Goal: Transaction & Acquisition: Purchase product/service

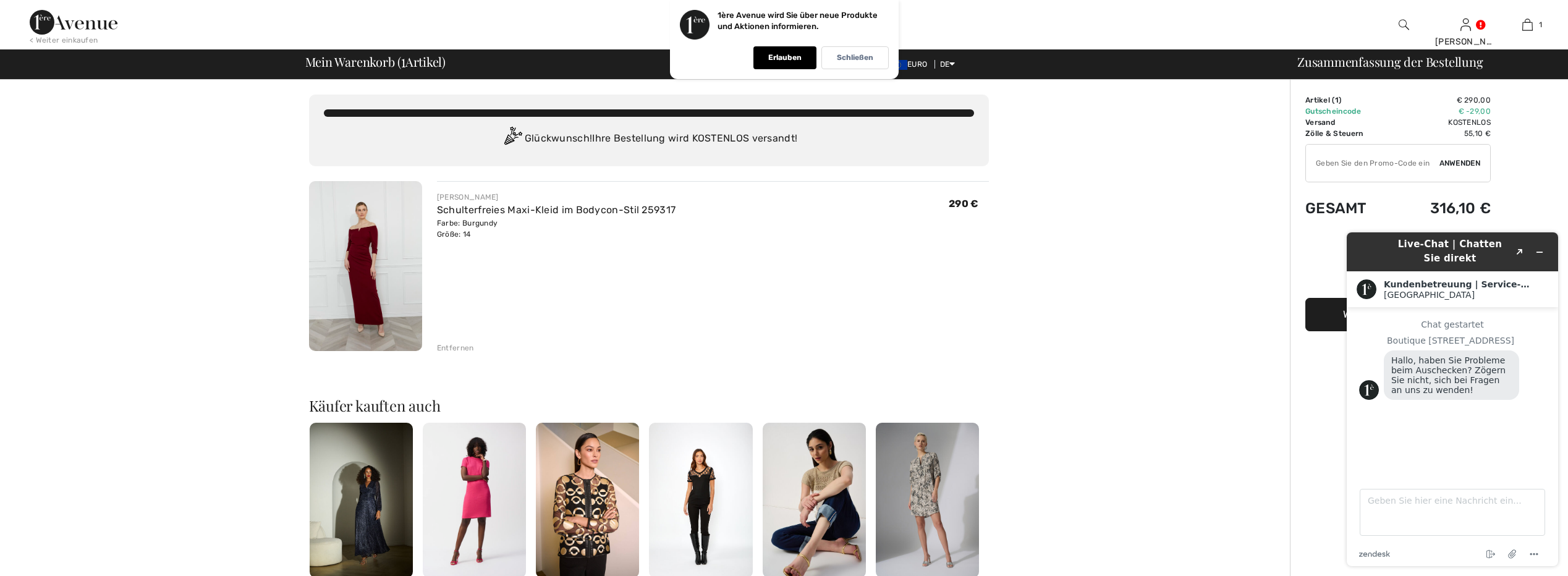
click at [1080, 376] on div "Sie sind nur 0,00 € vom KOSTENLOSEN VERSAND entfernt! Weiter einkaufen > Glückw…" at bounding box center [648, 485] width 1282 height 810
click at [1541, 250] on icon "Widget minimieren" at bounding box center [1540, 252] width 9 height 9
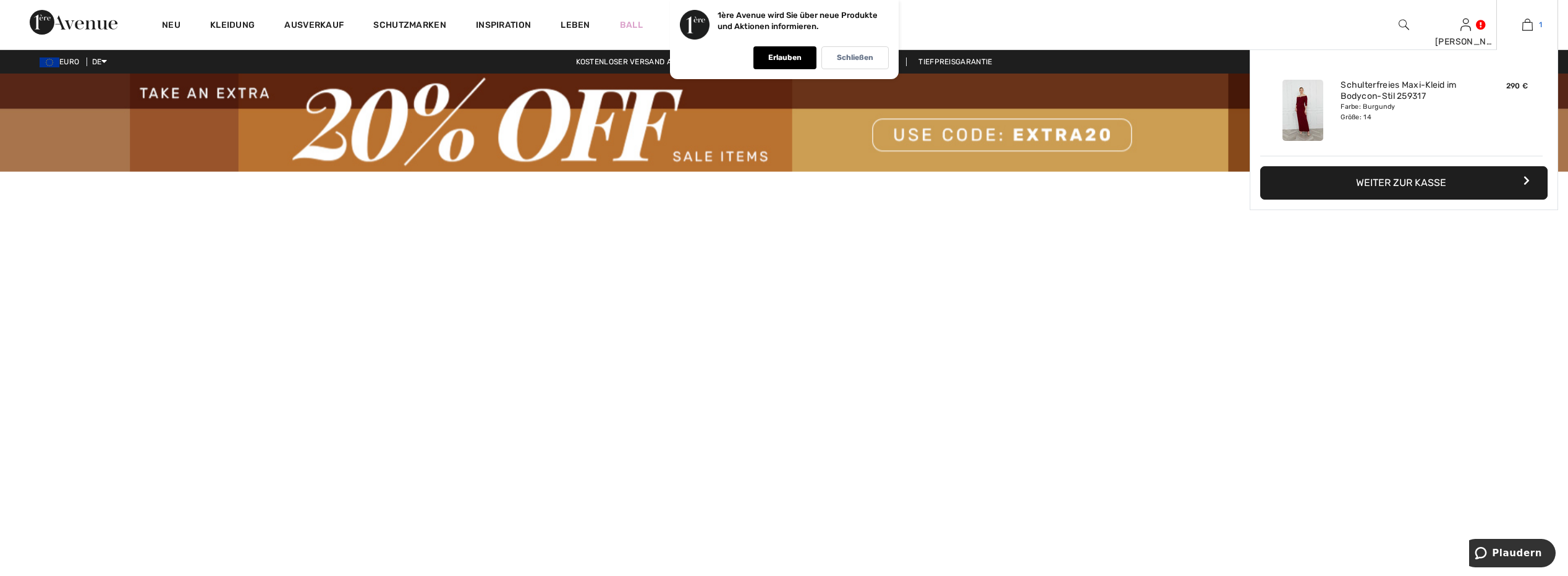
click at [1536, 22] on link "1" at bounding box center [1527, 24] width 61 height 15
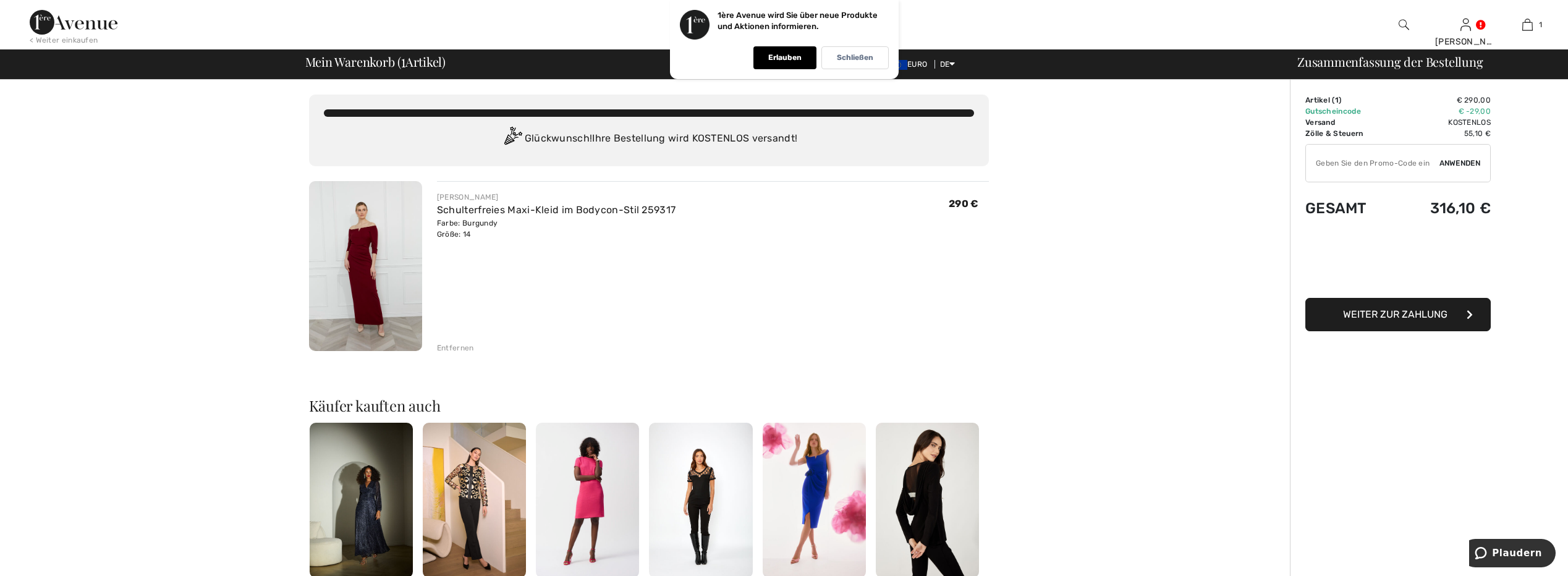
click at [63, 25] on img at bounding box center [73, 22] width 88 height 25
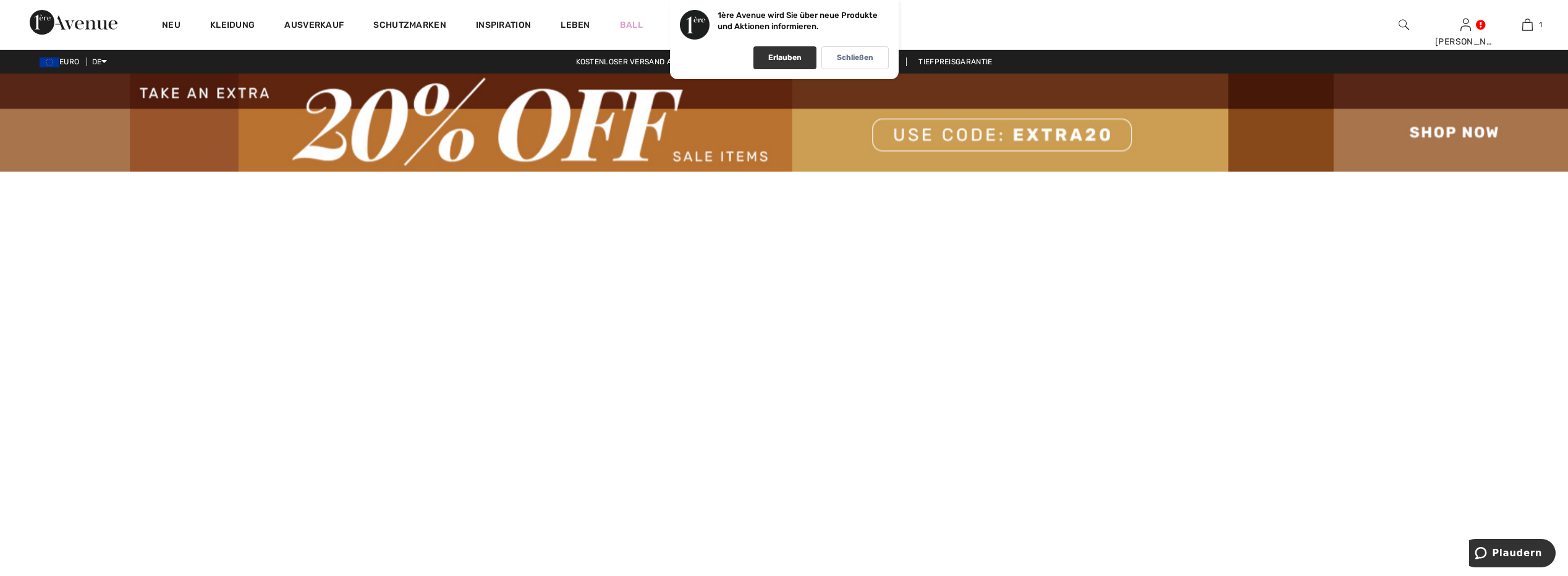
click at [786, 53] on p "Erlauben" at bounding box center [785, 58] width 34 height 10
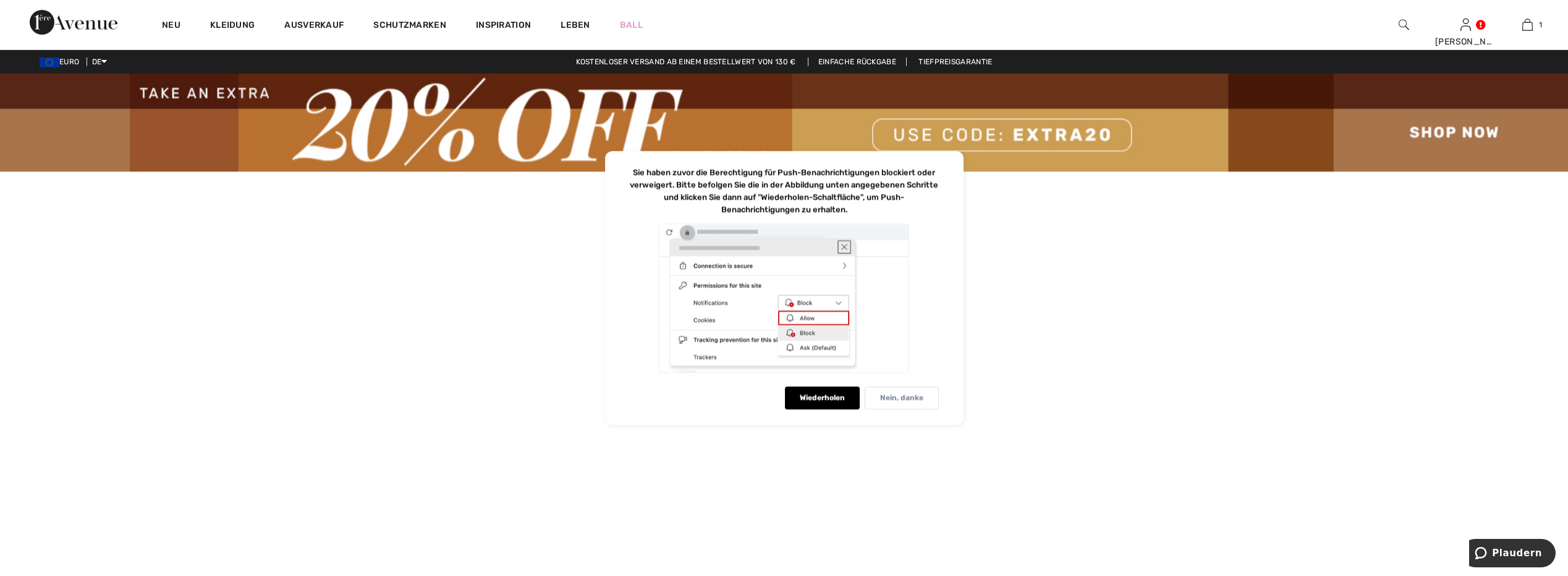
click at [879, 395] on div "Nein, danke" at bounding box center [901, 399] width 74 height 23
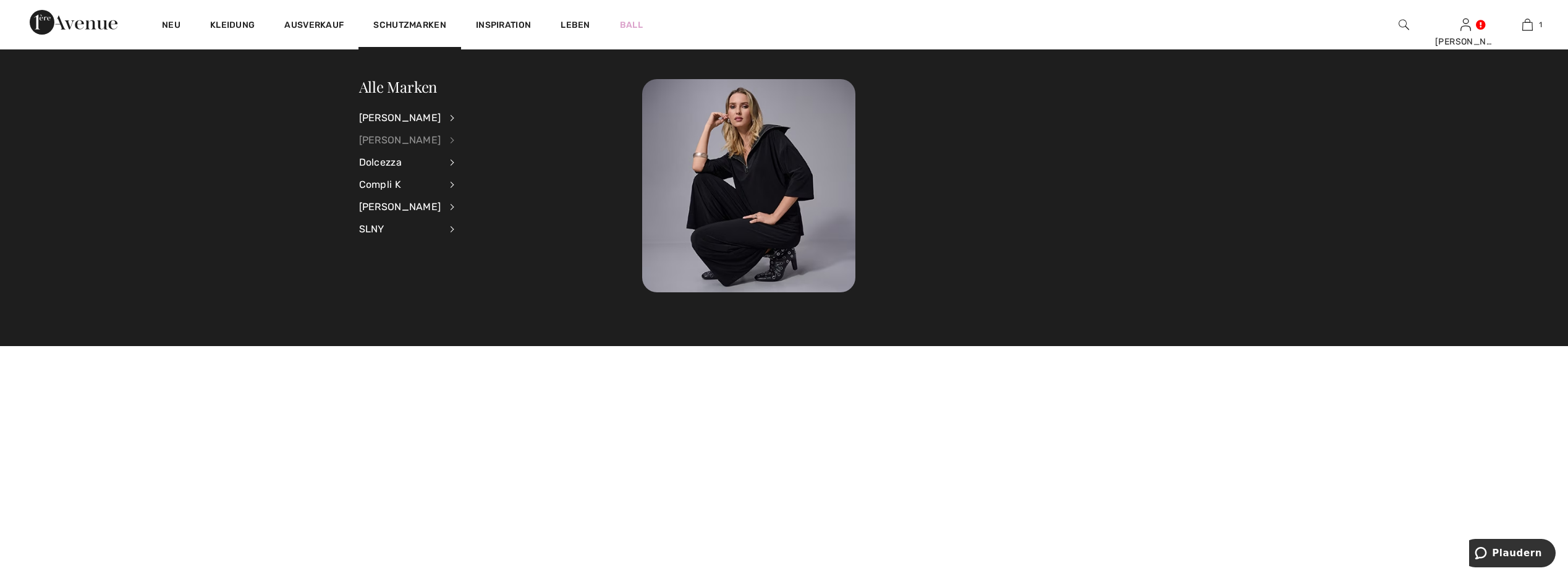
click at [382, 138] on div "[PERSON_NAME]" at bounding box center [400, 140] width 82 height 22
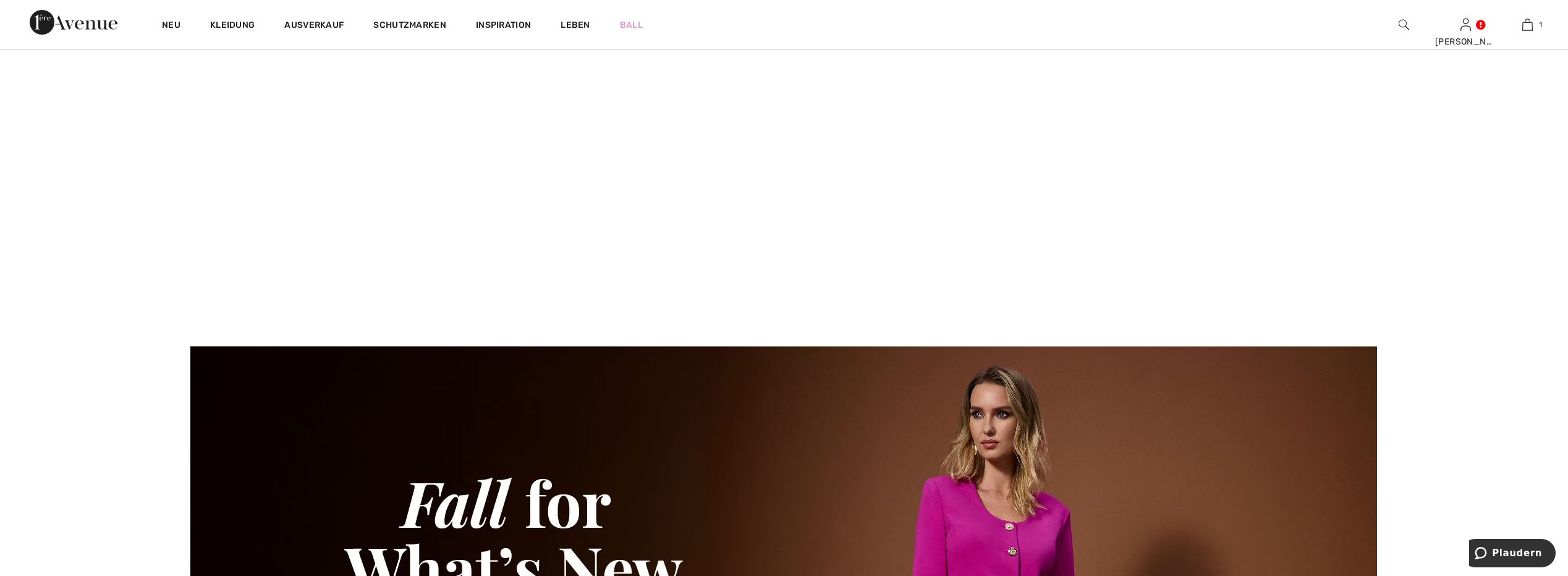
scroll to position [433, 0]
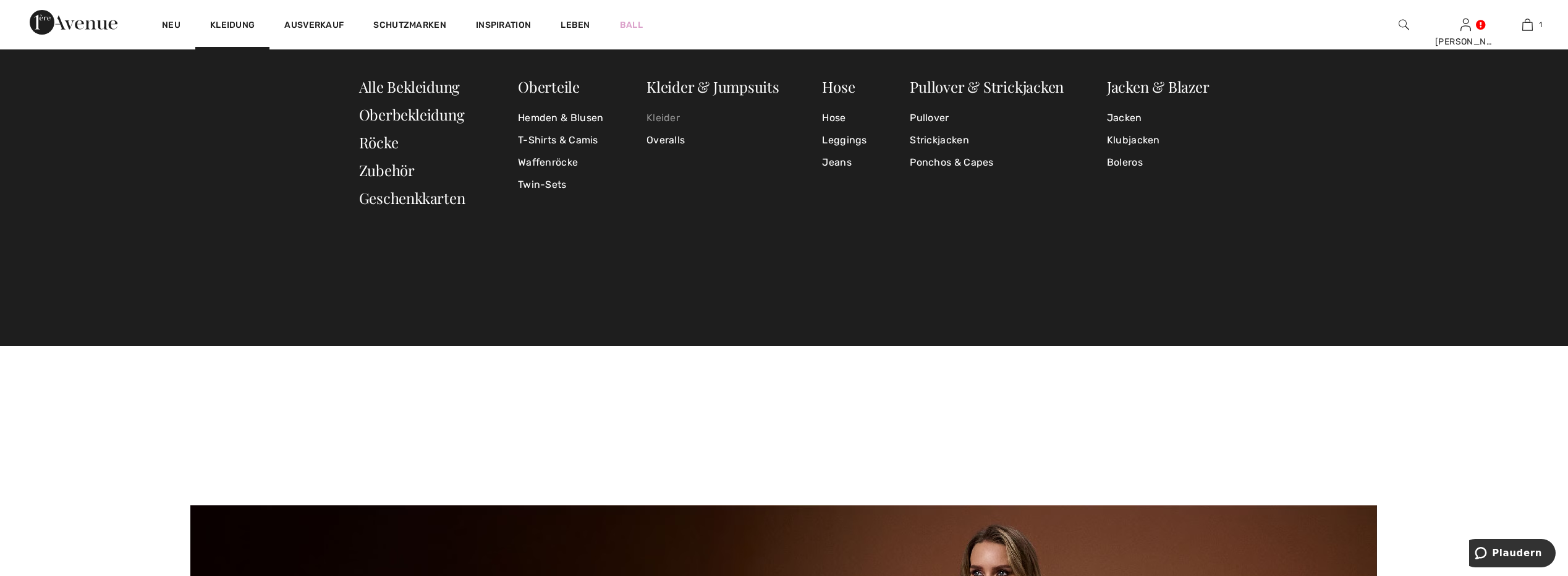
click at [667, 116] on link "Kleider" at bounding box center [713, 118] width 133 height 22
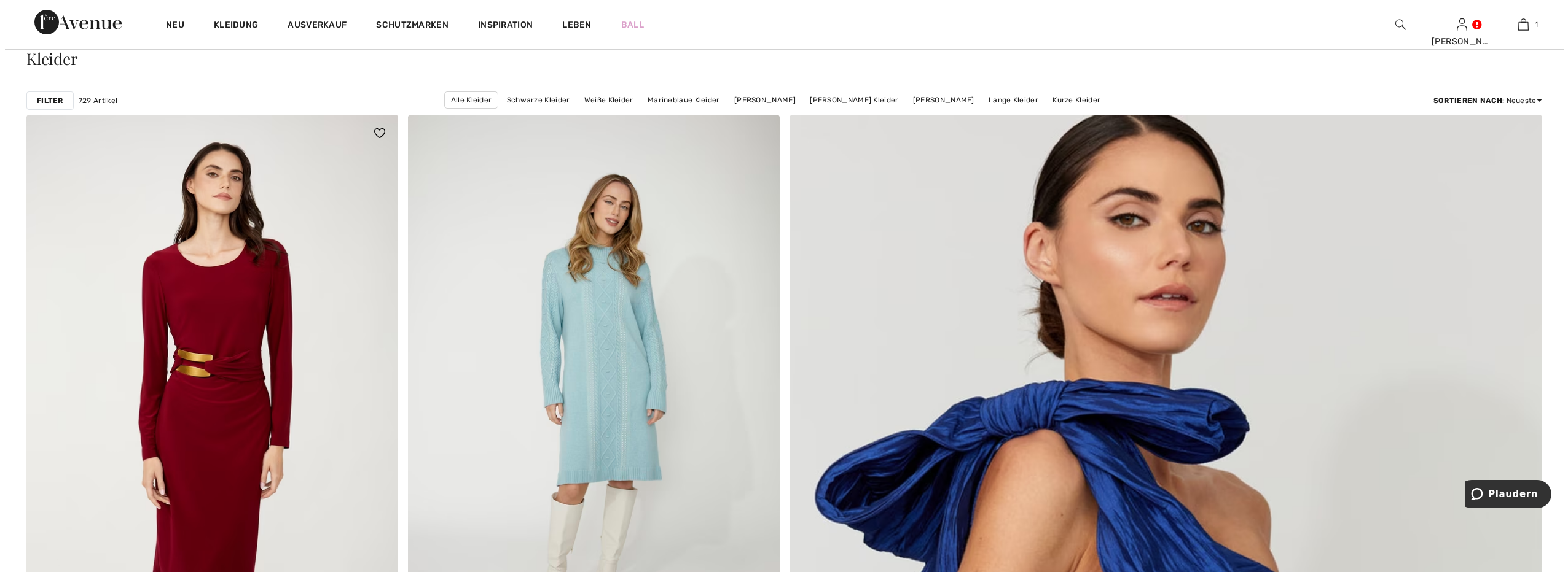
scroll to position [62, 0]
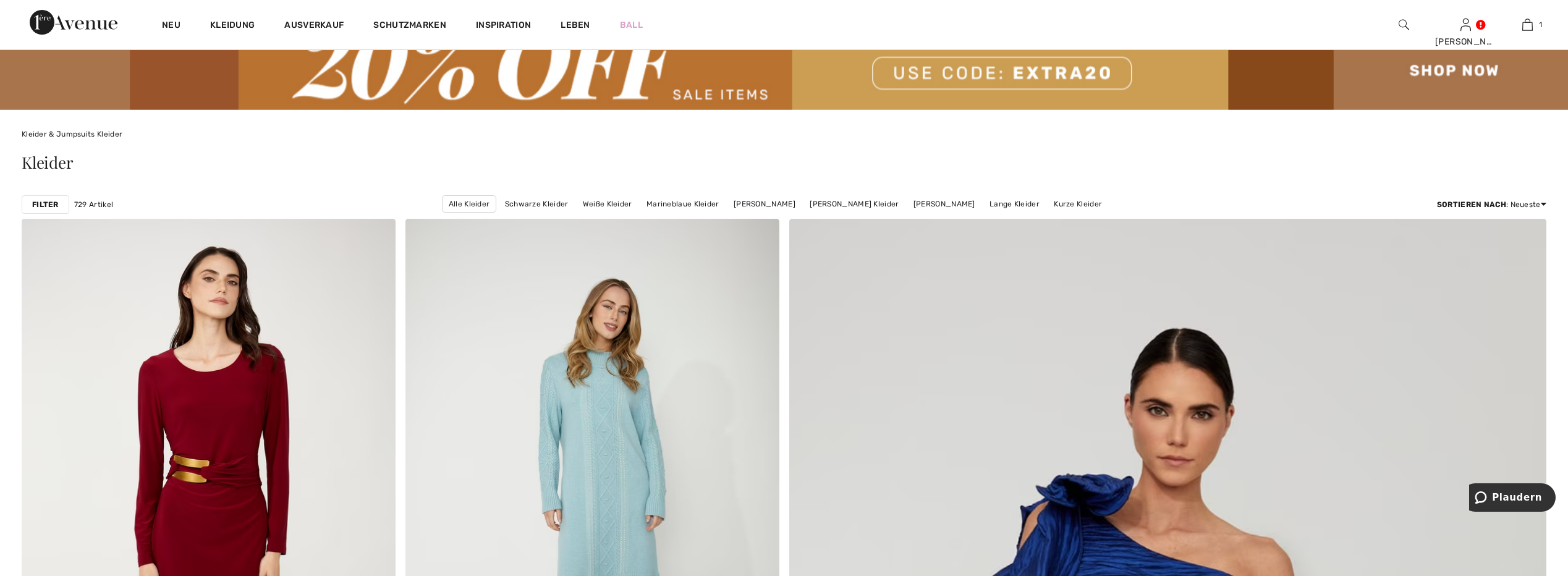
click at [44, 210] on div "Filter" at bounding box center [45, 204] width 47 height 18
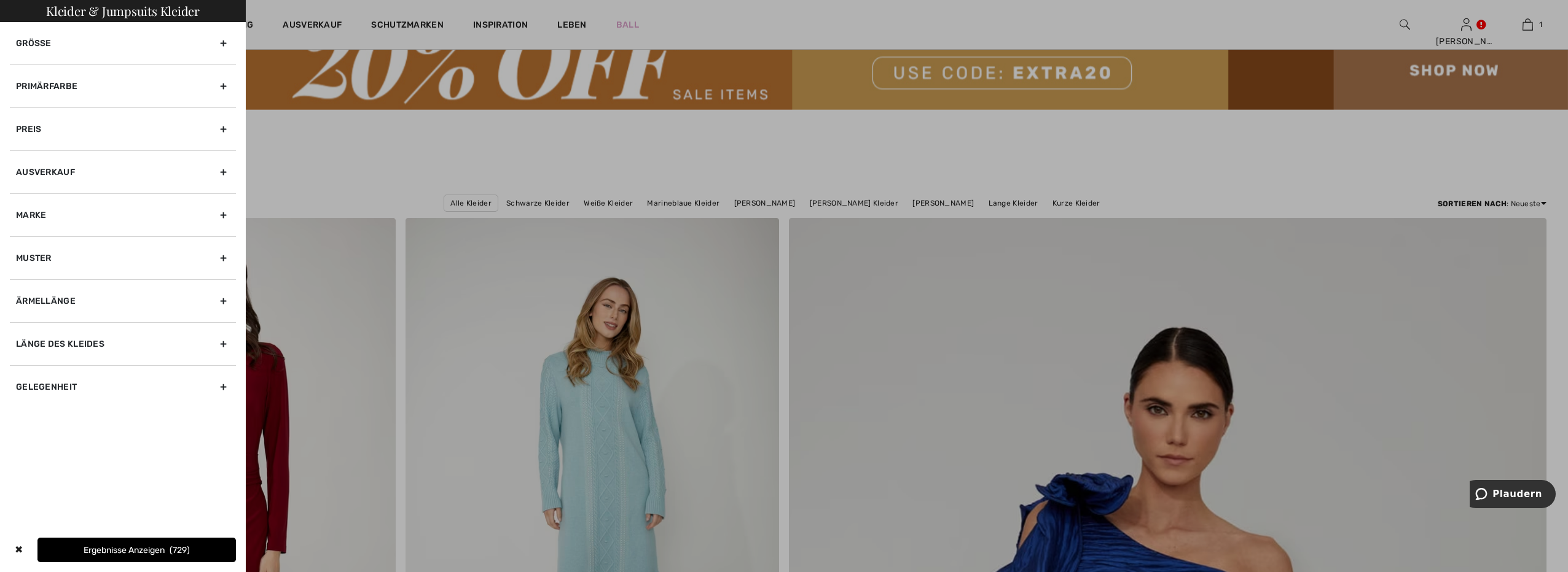
click at [41, 212] on div "Marke" at bounding box center [123, 215] width 226 height 43
click at [15, 238] on div "Joseph Ribkoff Frank Lyman Dolcezza Compli K Alex Abende Slny" at bounding box center [123, 283] width 226 height 92
click at [23, 241] on input"] "[PERSON_NAME]" at bounding box center [20, 242] width 9 height 9
checkbox input"] "true"
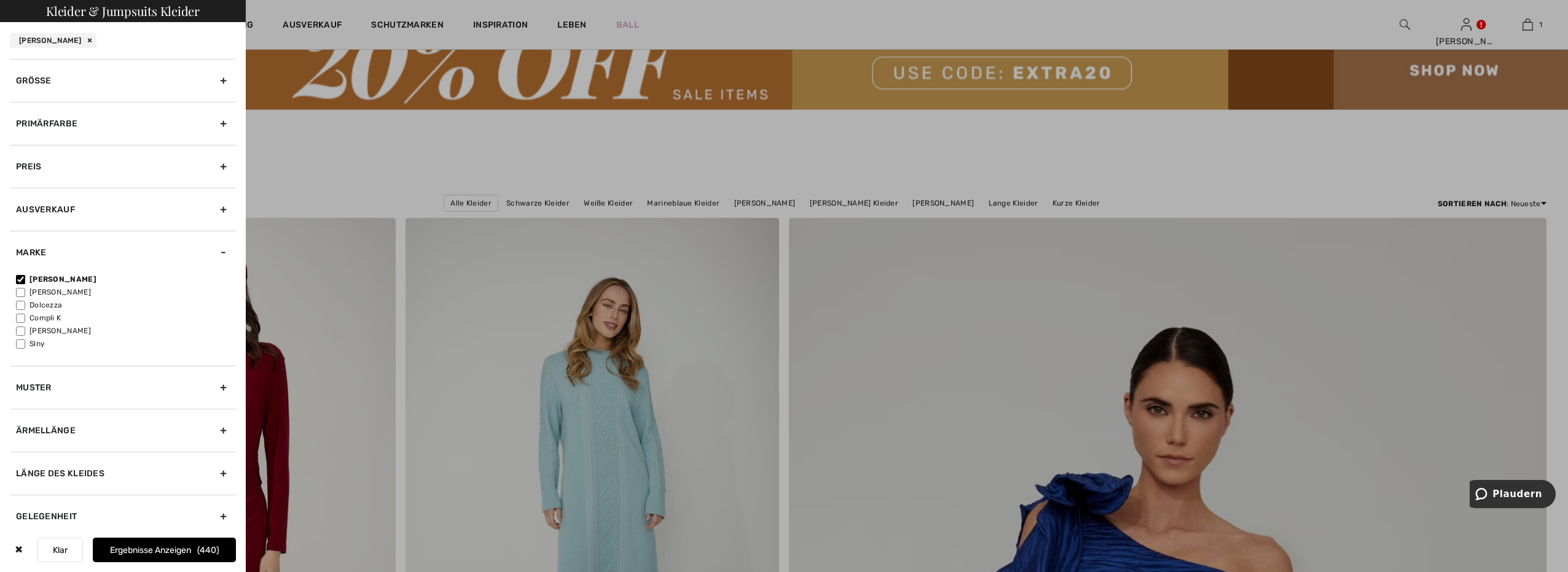
click at [18, 291] on input"] "[PERSON_NAME]" at bounding box center [20, 293] width 9 height 9
checkbox input"] "true"
click at [151, 549] on font "Ergebnisse anzeigen" at bounding box center [151, 551] width 81 height 11
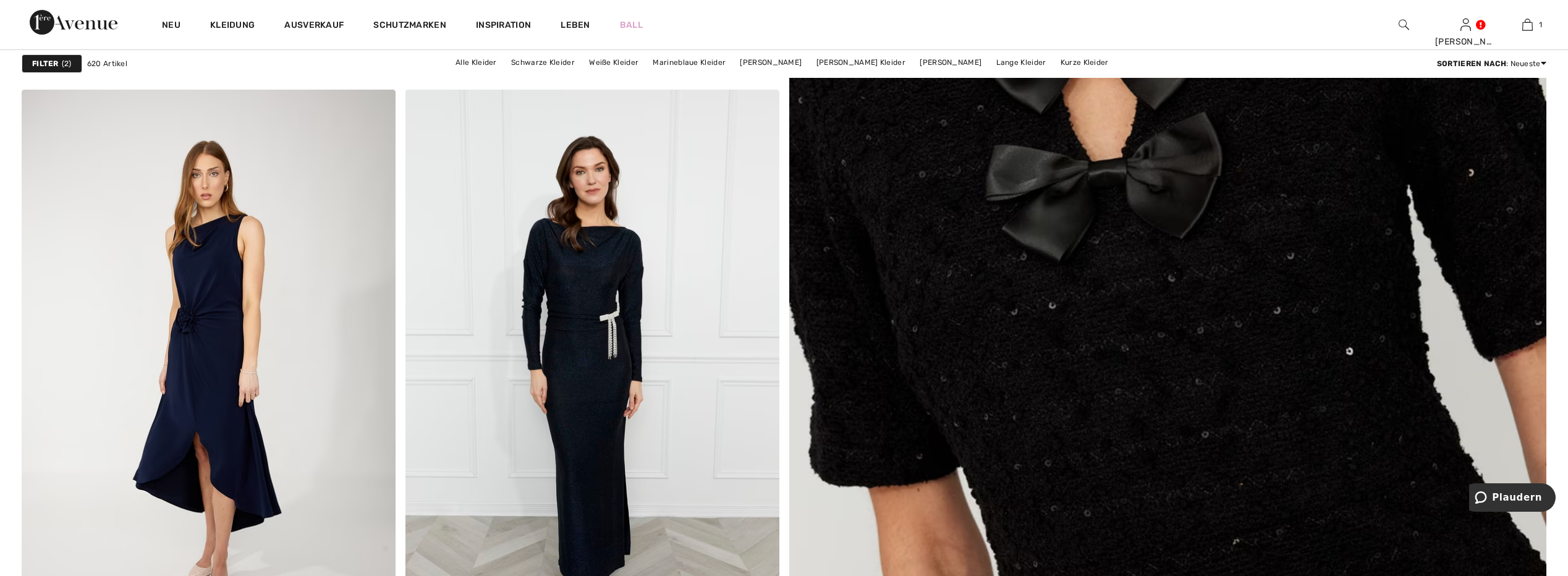
scroll to position [866, 0]
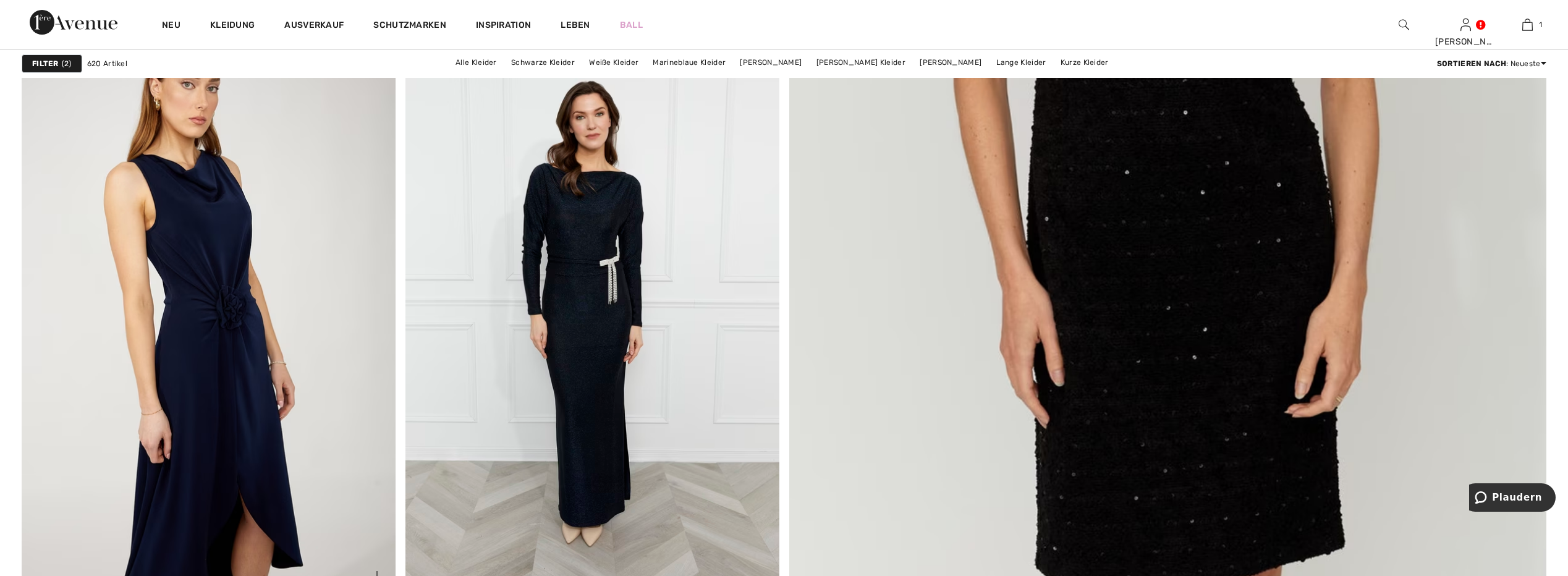
click at [213, 285] on img at bounding box center [208, 315] width 374 height 561
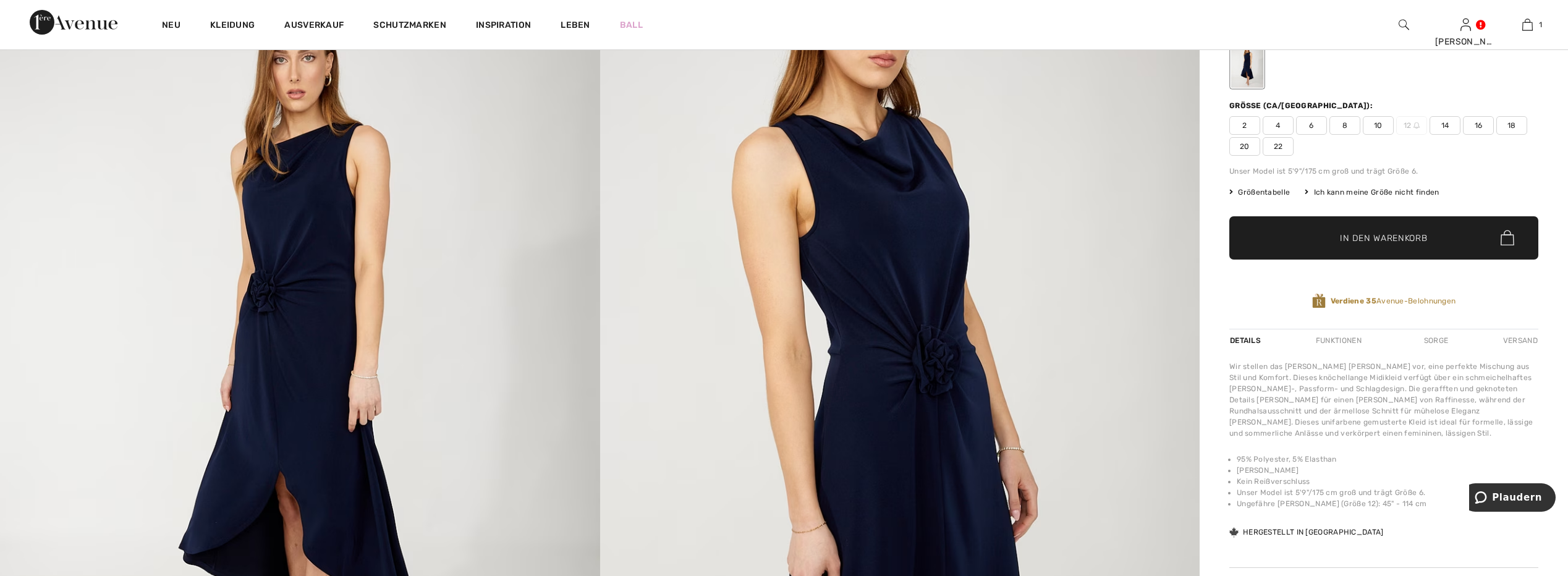
scroll to position [247, 0]
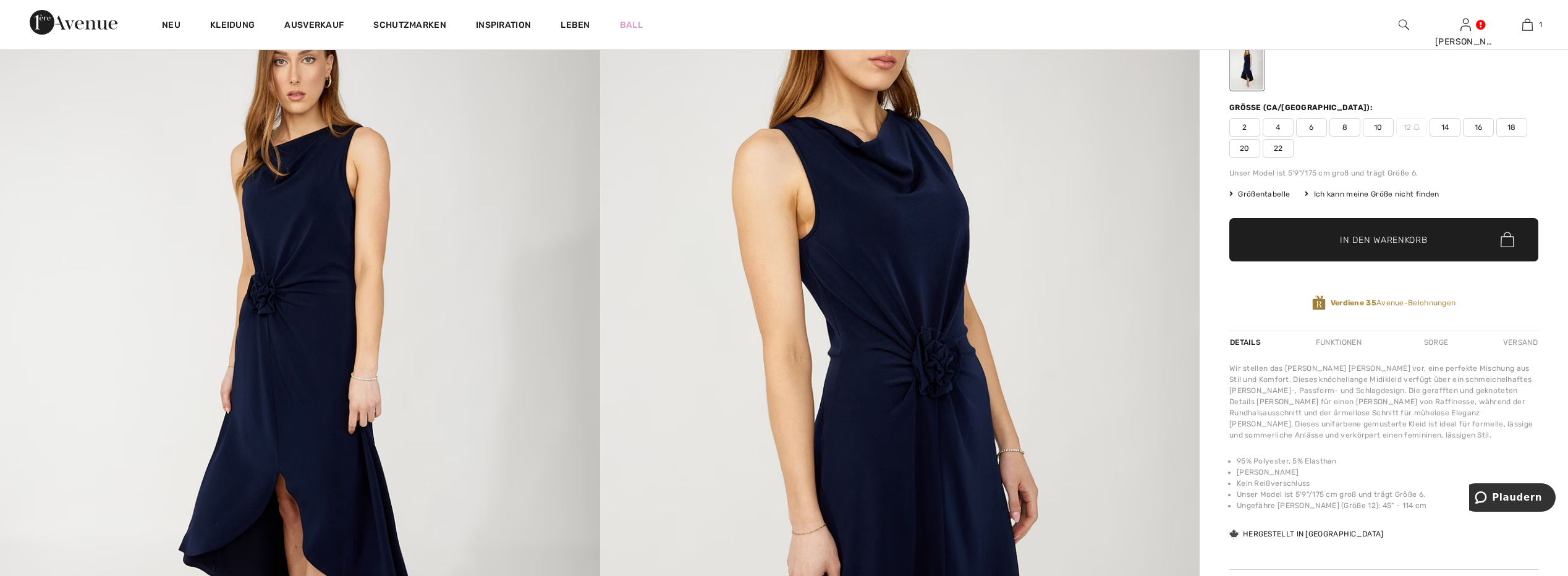
click at [1444, 129] on span "14" at bounding box center [1445, 127] width 31 height 18
click at [1376, 241] on span "In den Warenkorb" at bounding box center [1384, 240] width 87 height 13
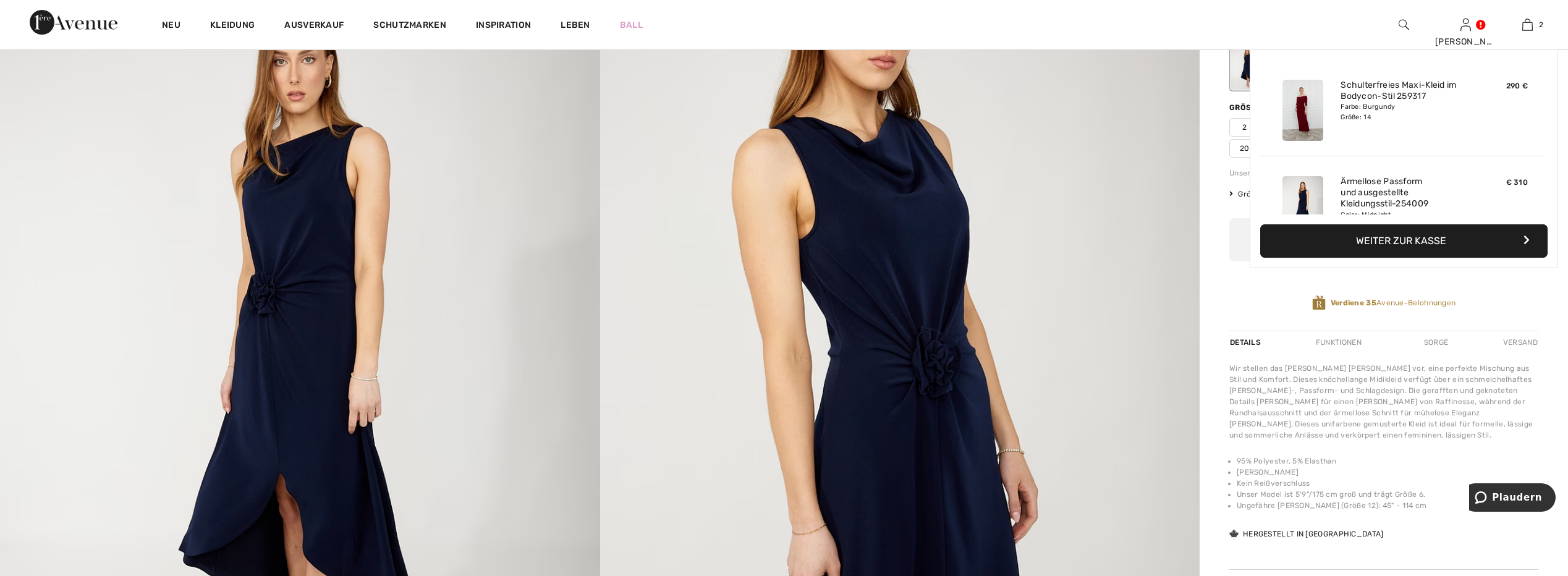
scroll to position [38, 0]
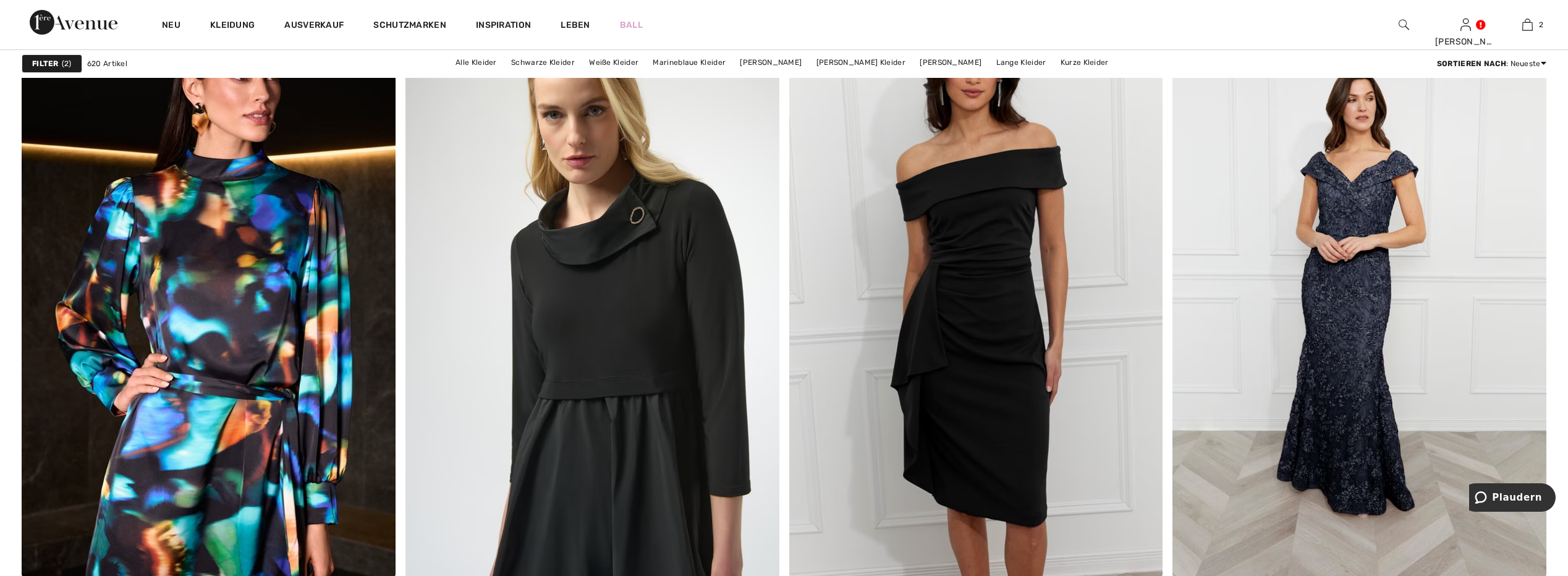
scroll to position [3030, 0]
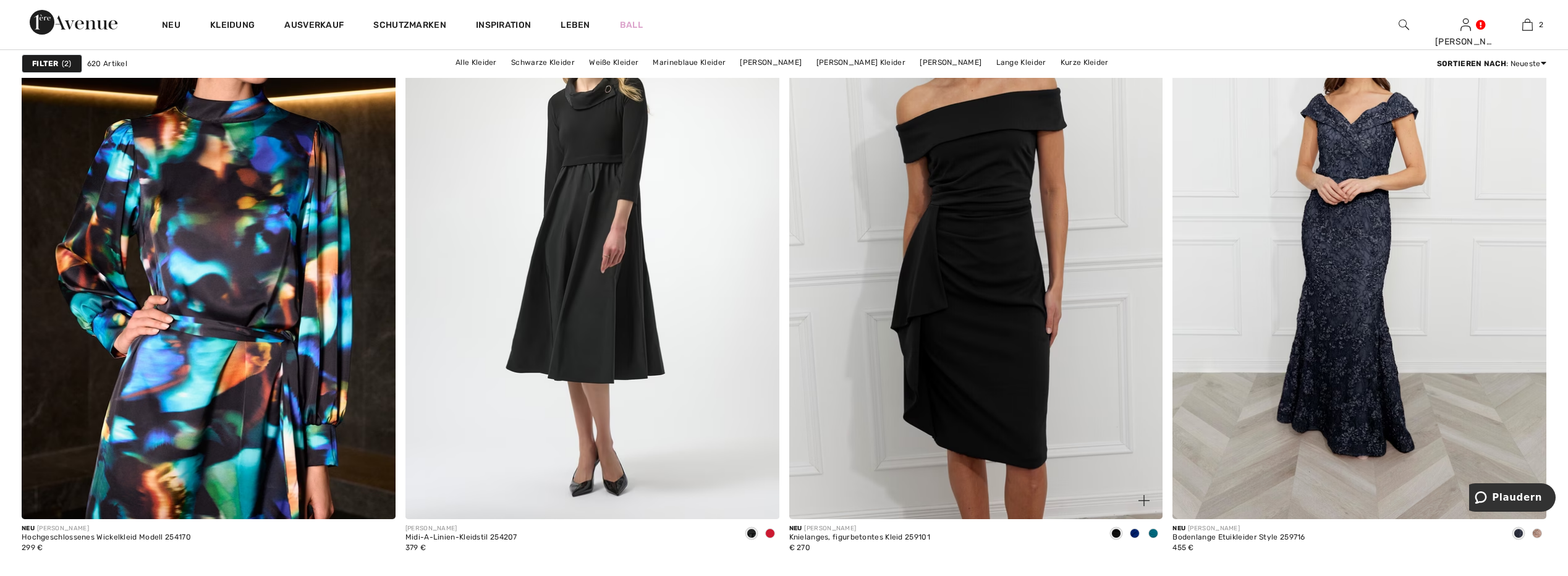
click at [1137, 531] on span at bounding box center [1135, 534] width 10 height 10
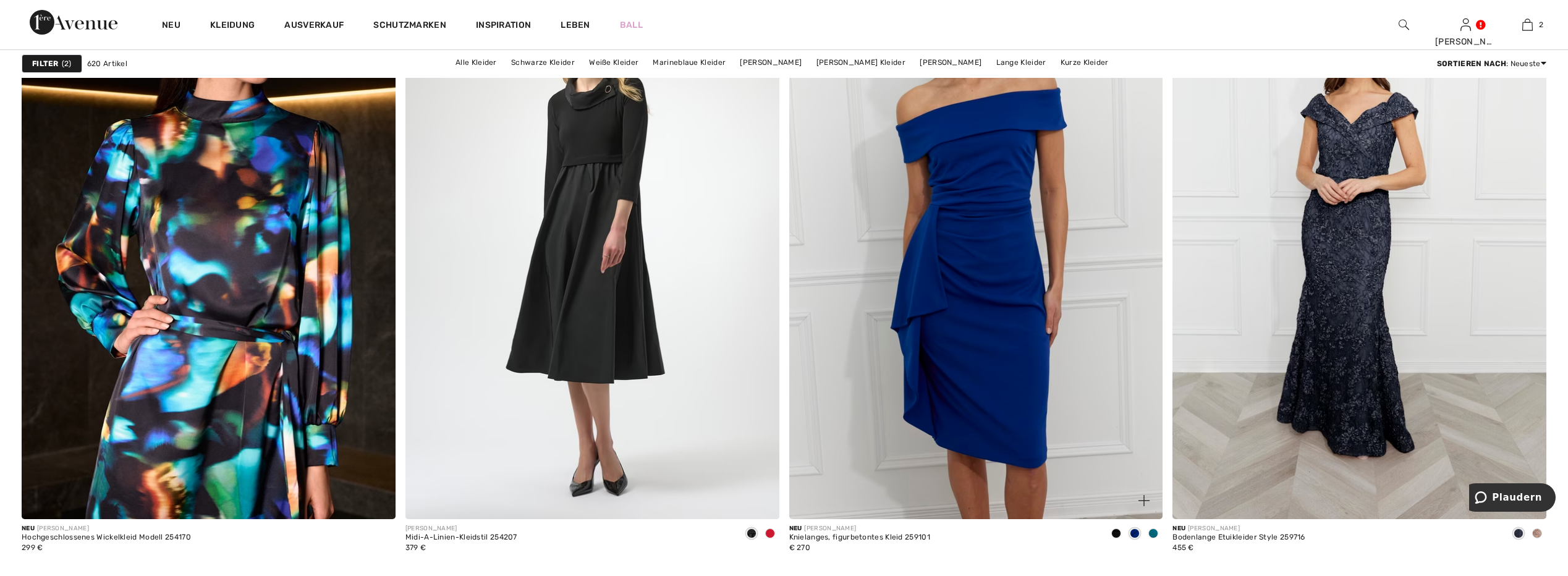
click at [1135, 533] on span at bounding box center [1135, 534] width 10 height 10
click at [973, 322] on img at bounding box center [976, 239] width 374 height 561
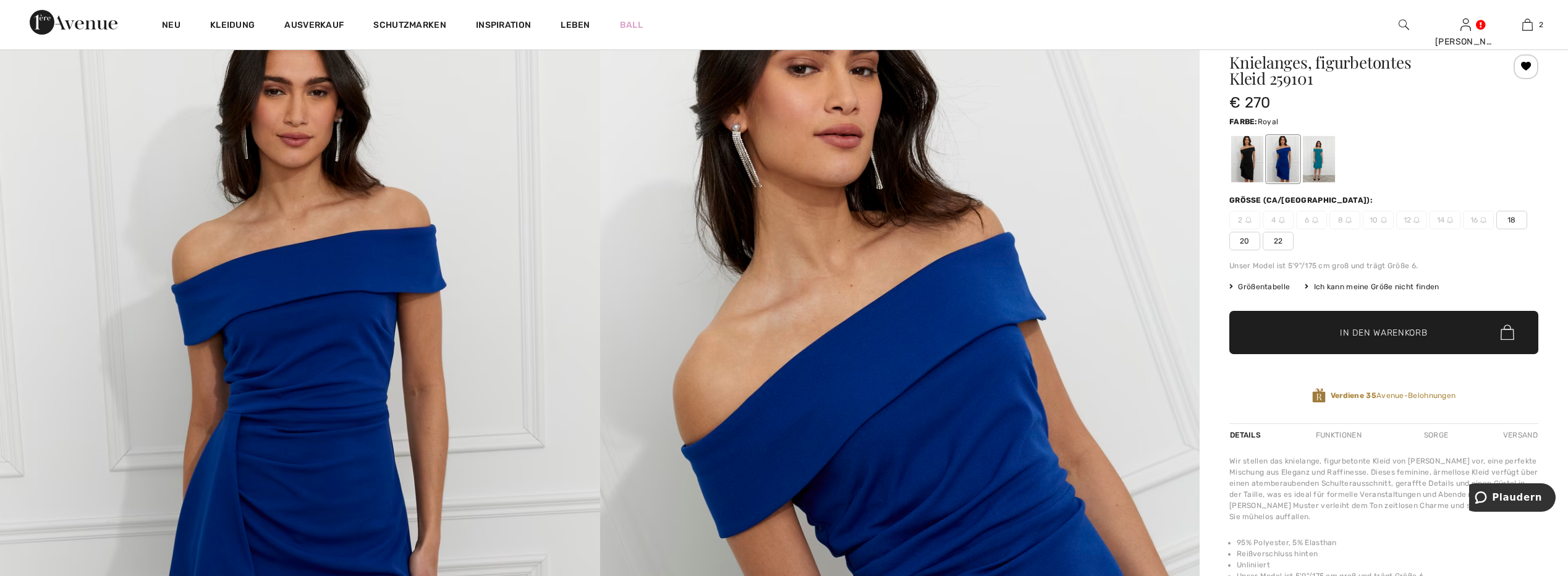
scroll to position [124, 0]
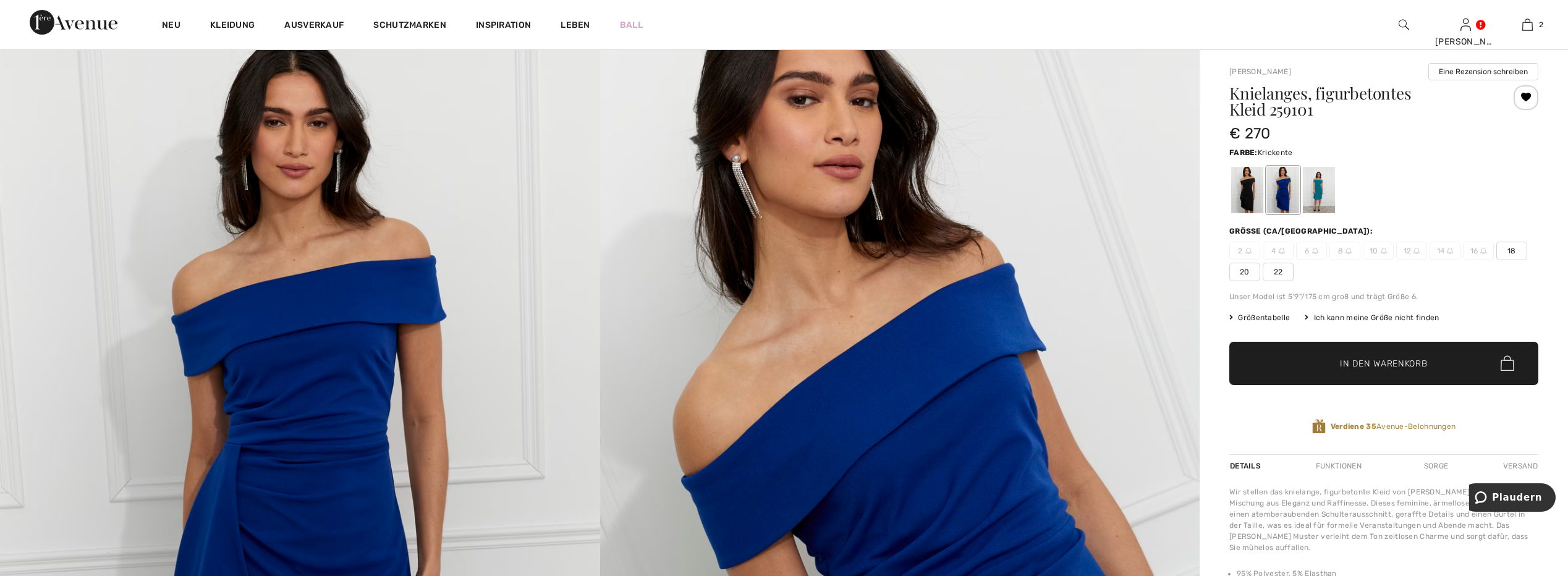
click at [1320, 196] on div at bounding box center [1318, 189] width 32 height 46
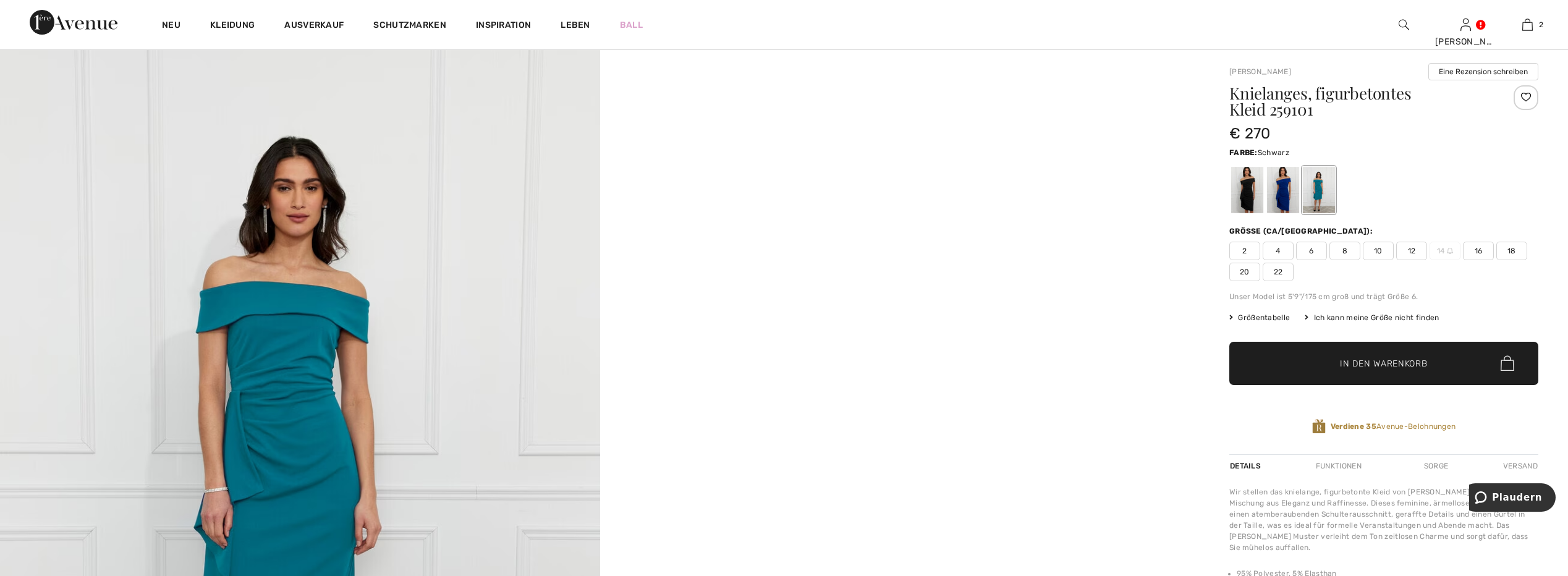
click at [1251, 184] on div at bounding box center [1247, 189] width 32 height 46
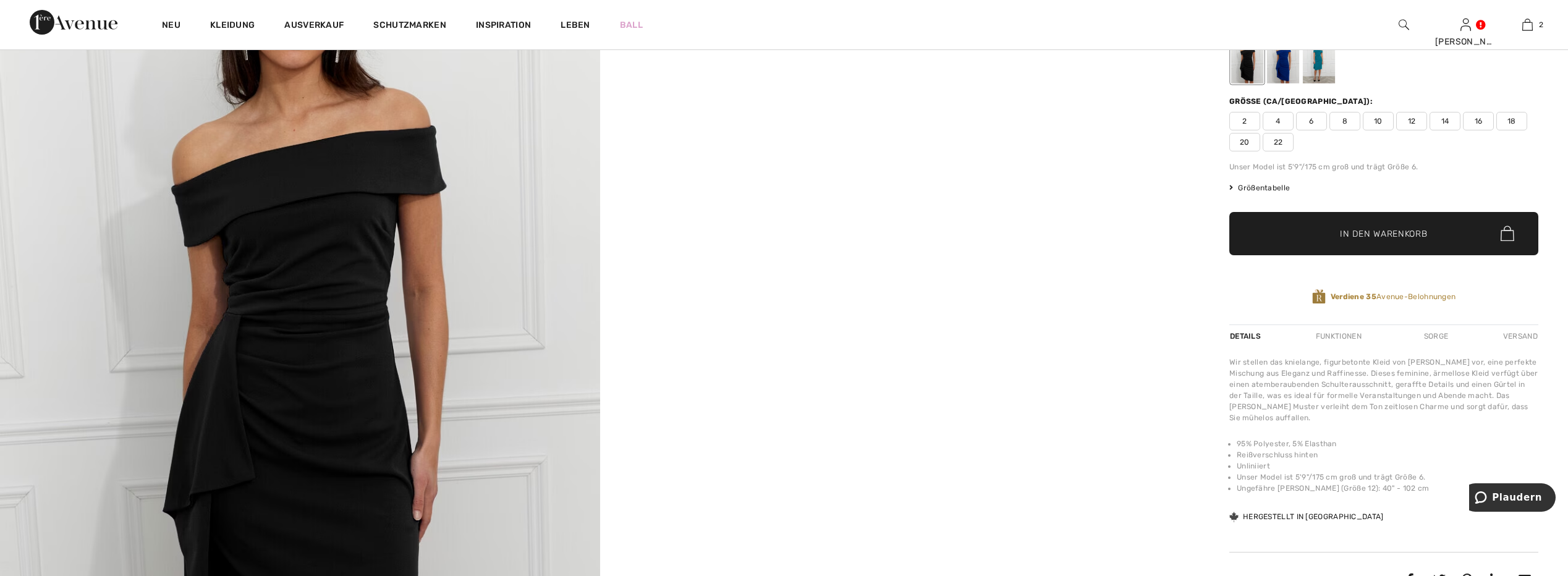
scroll to position [247, 0]
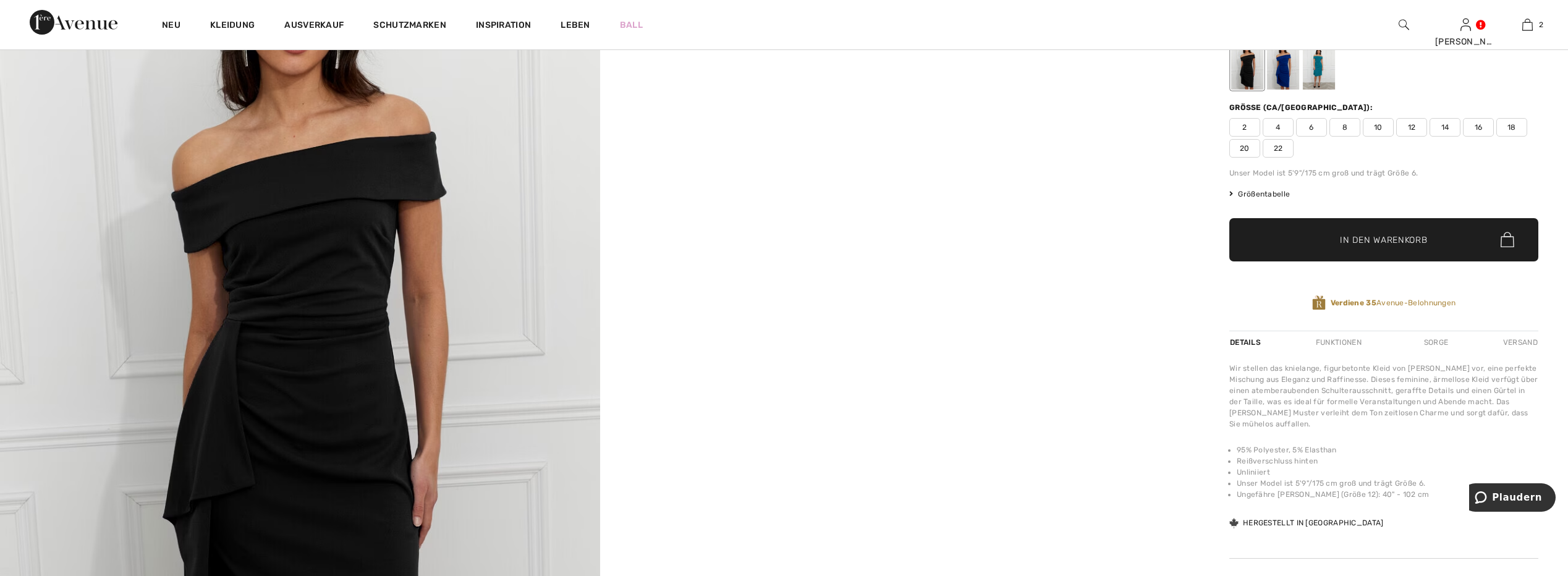
click at [1446, 127] on span "14" at bounding box center [1445, 127] width 31 height 18
click at [1382, 244] on span "In den Warenkorb" at bounding box center [1384, 240] width 87 height 13
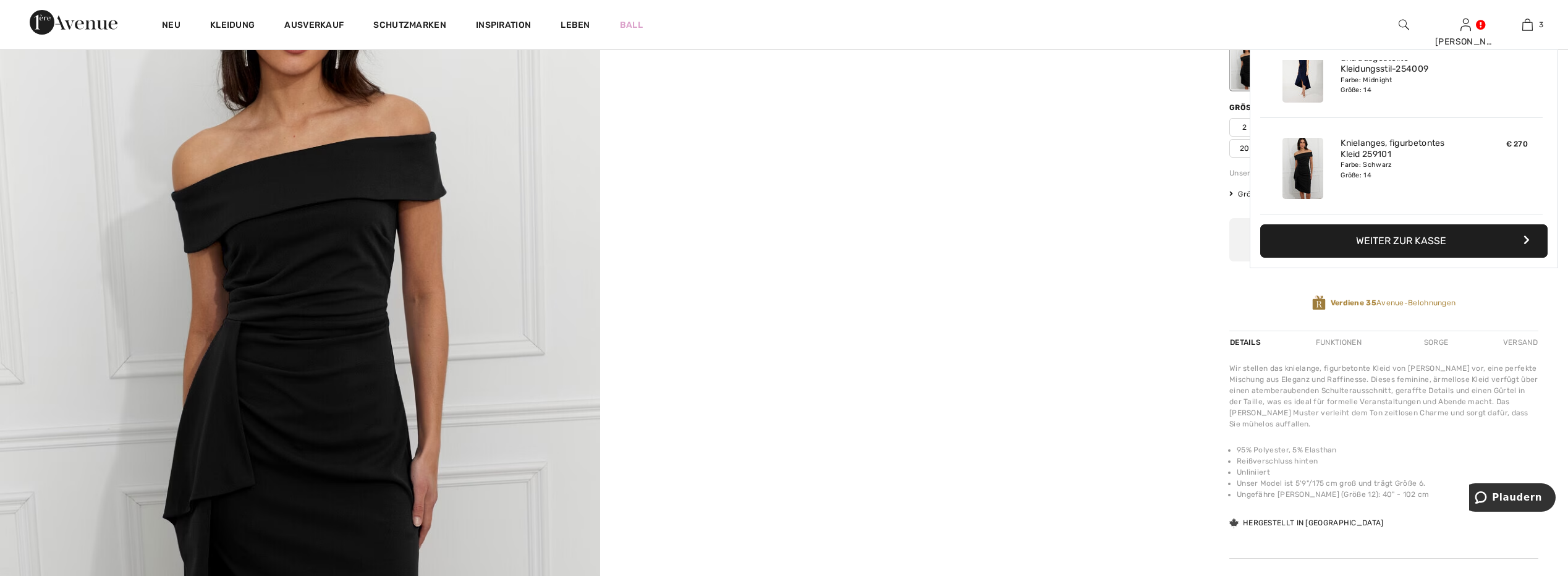
scroll to position [135, 0]
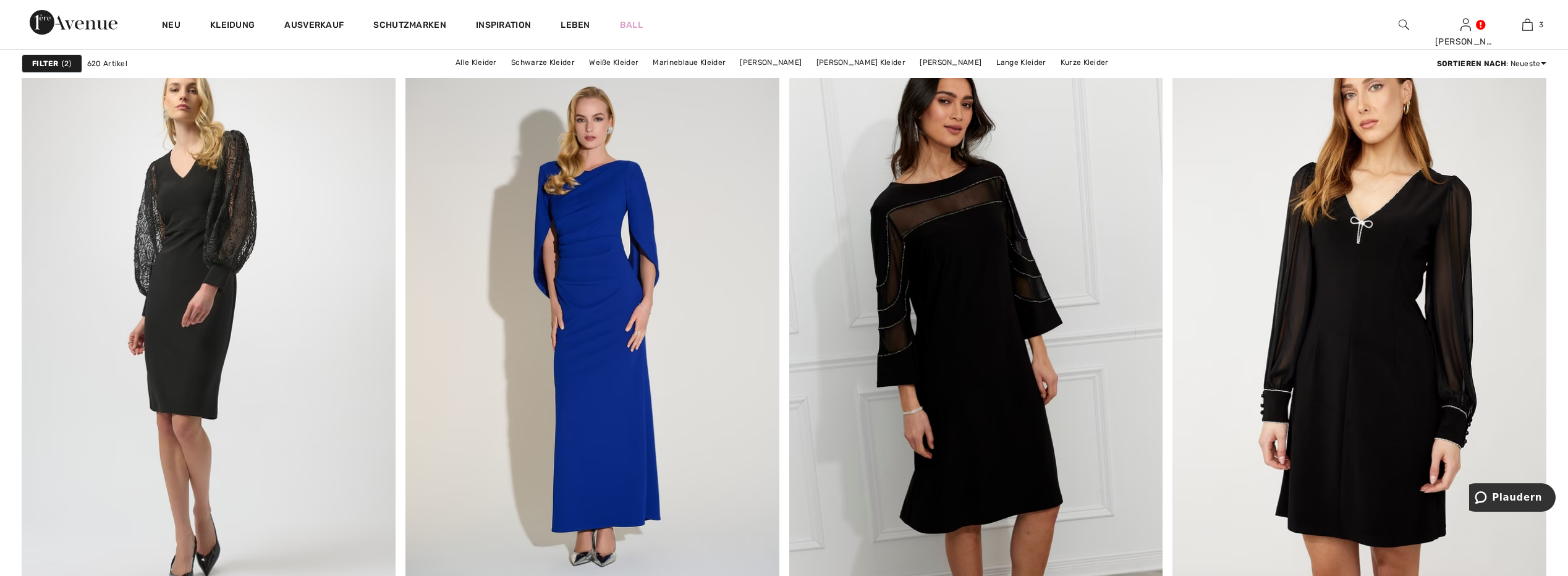
scroll to position [6307, 0]
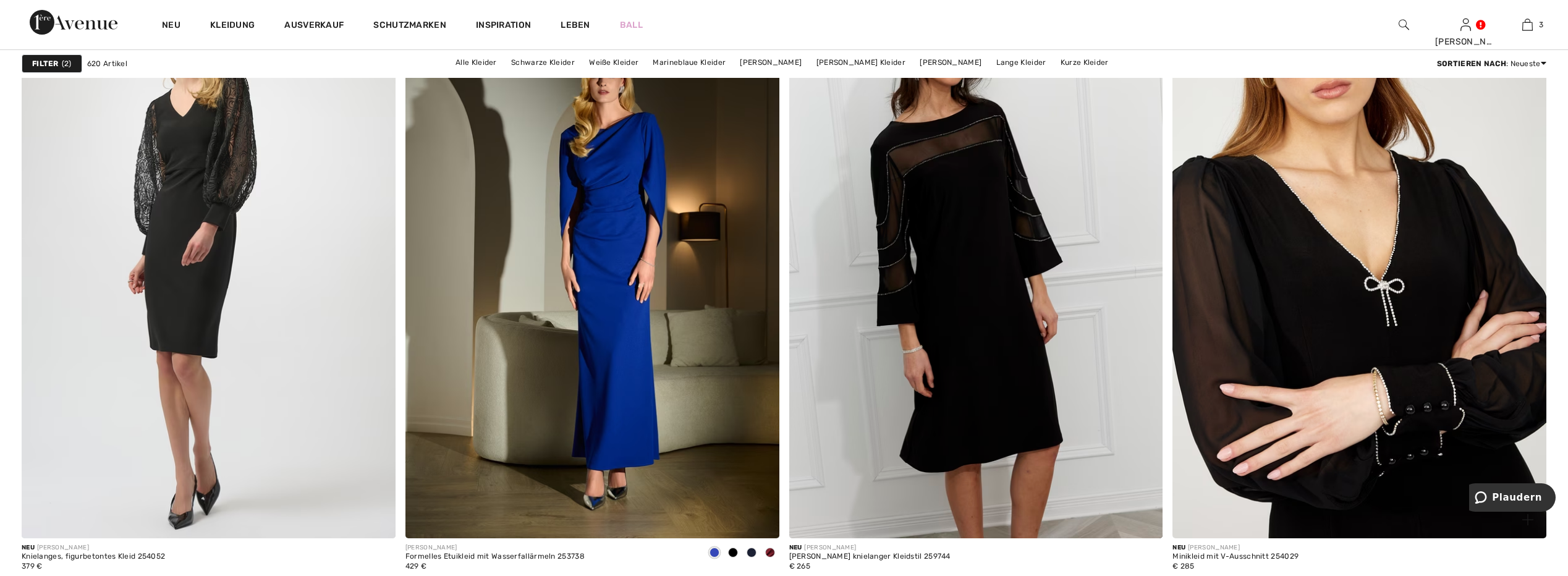
click at [1395, 230] on img at bounding box center [1359, 257] width 374 height 561
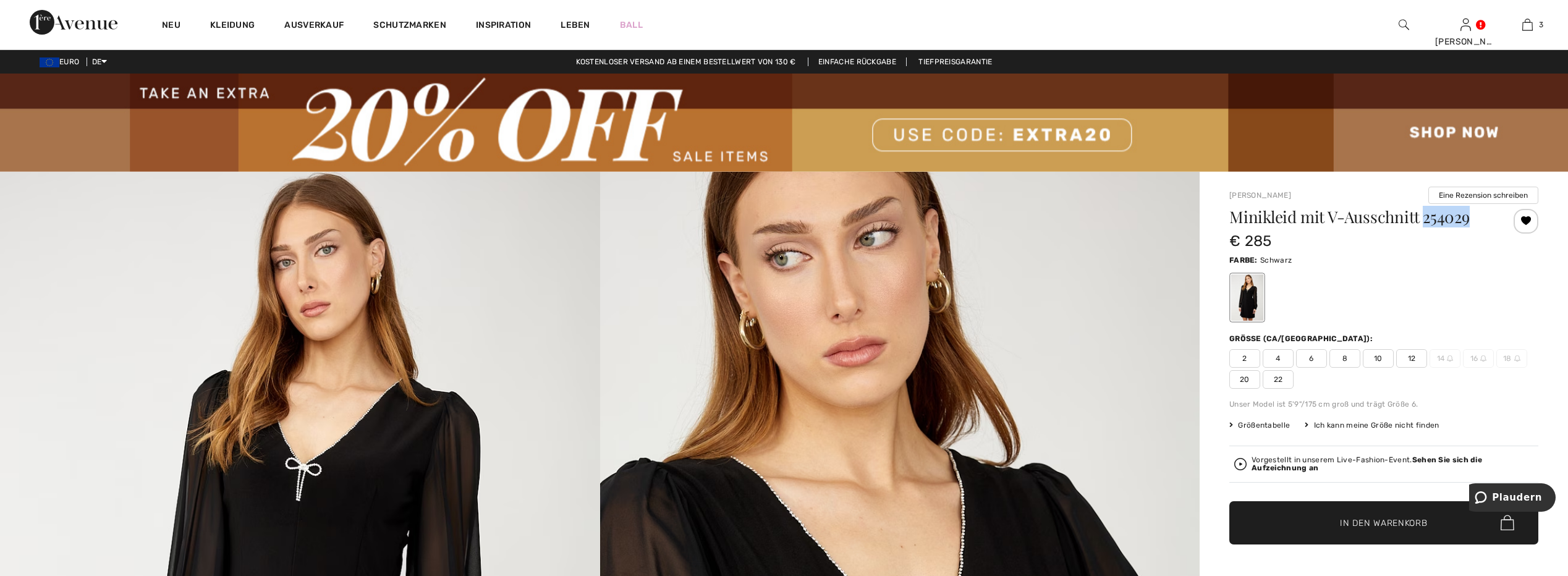
drag, startPoint x: 1424, startPoint y: 219, endPoint x: 1478, endPoint y: 219, distance: 54.0
click at [1478, 219] on h1 "Minikleid mit V-Ausschnitt 254029" at bounding box center [1358, 217] width 258 height 16
drag, startPoint x: 1477, startPoint y: 219, endPoint x: 1460, endPoint y: 219, distance: 17.0
copy h1 "254029"
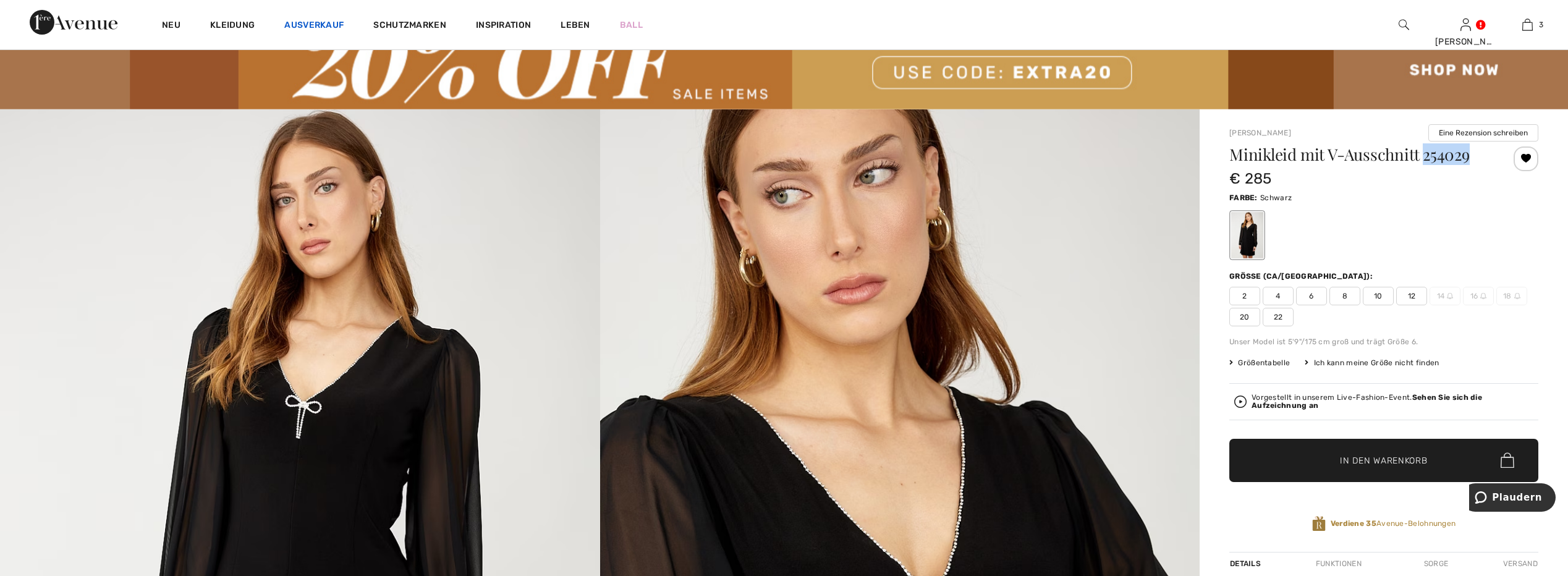
scroll to position [62, 0]
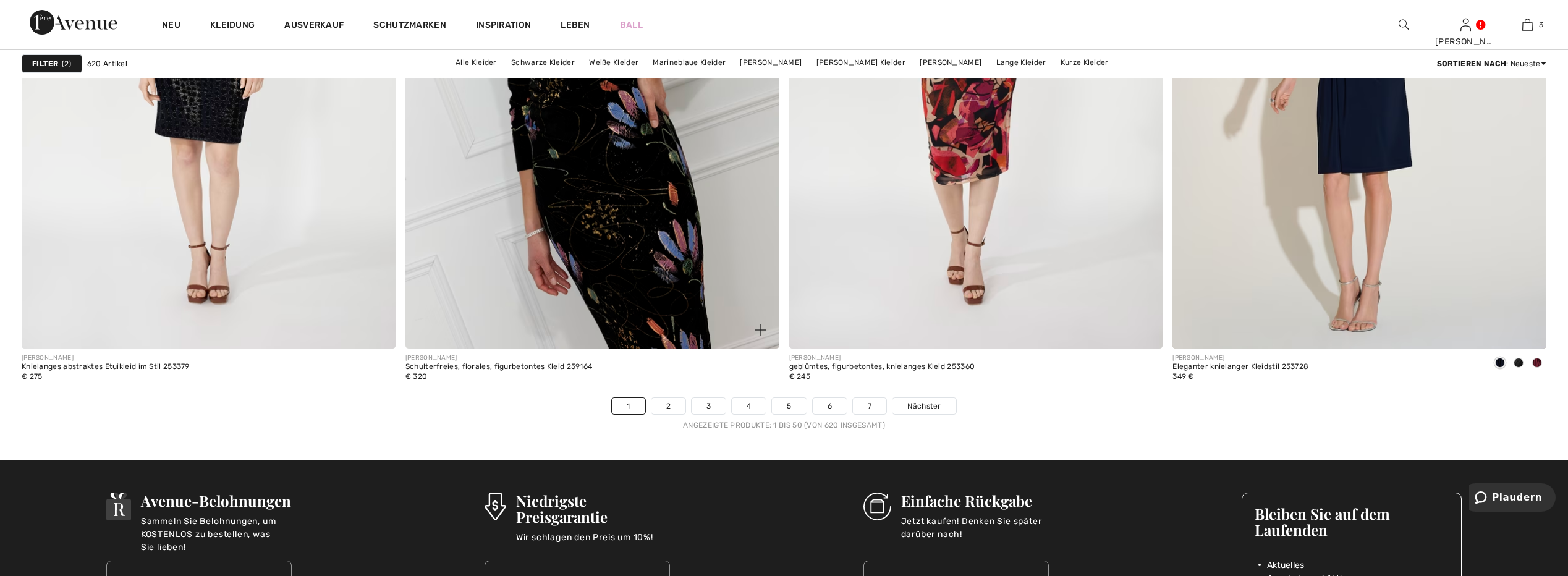
scroll to position [9213, 0]
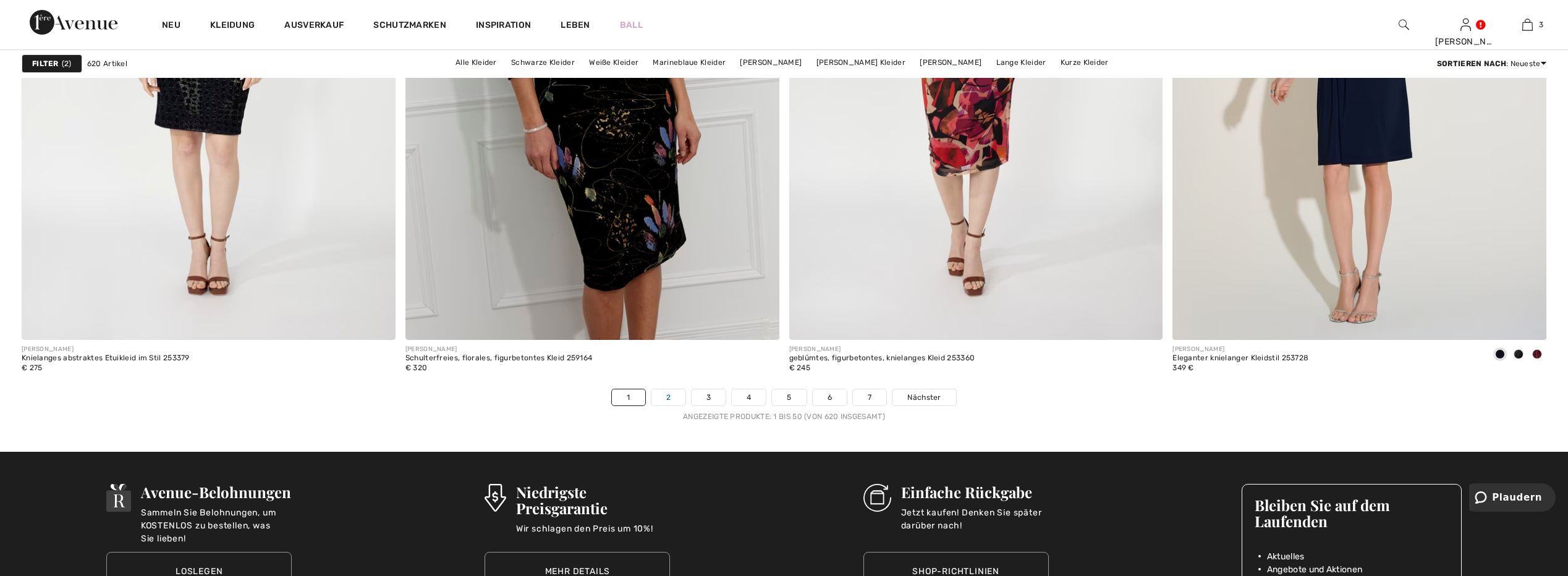
click at [664, 397] on link "2" at bounding box center [668, 397] width 34 height 16
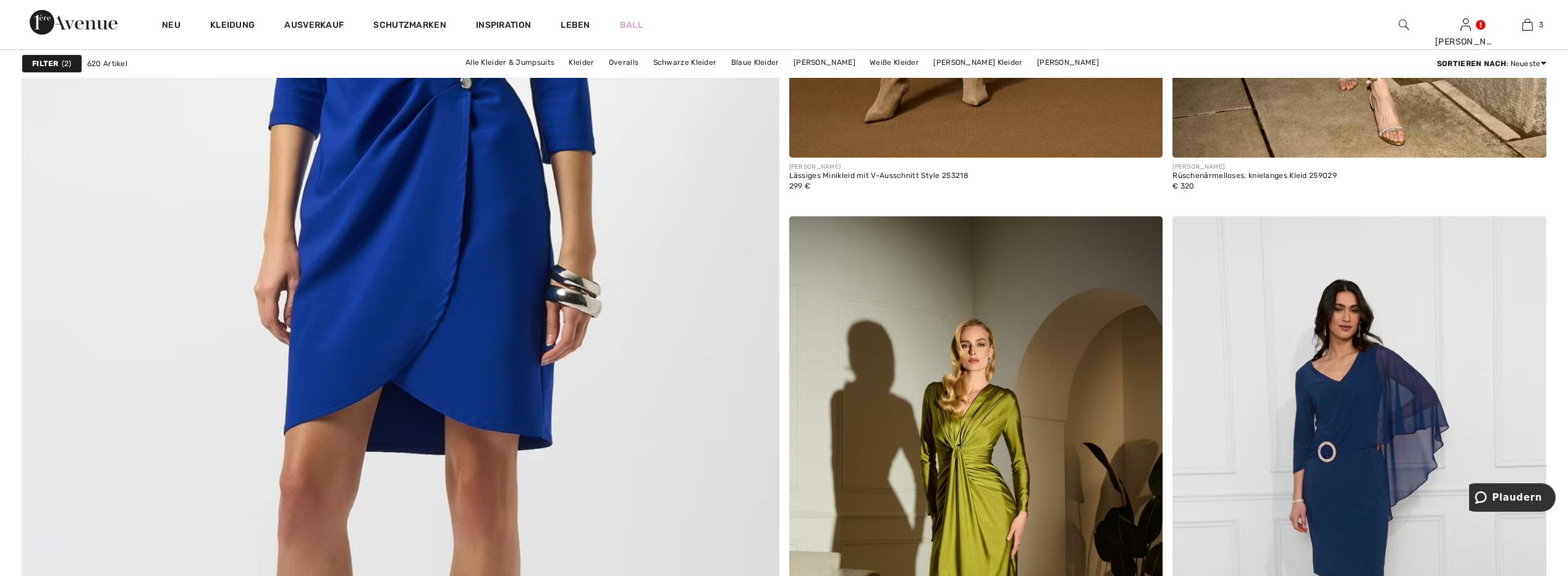
scroll to position [5441, 0]
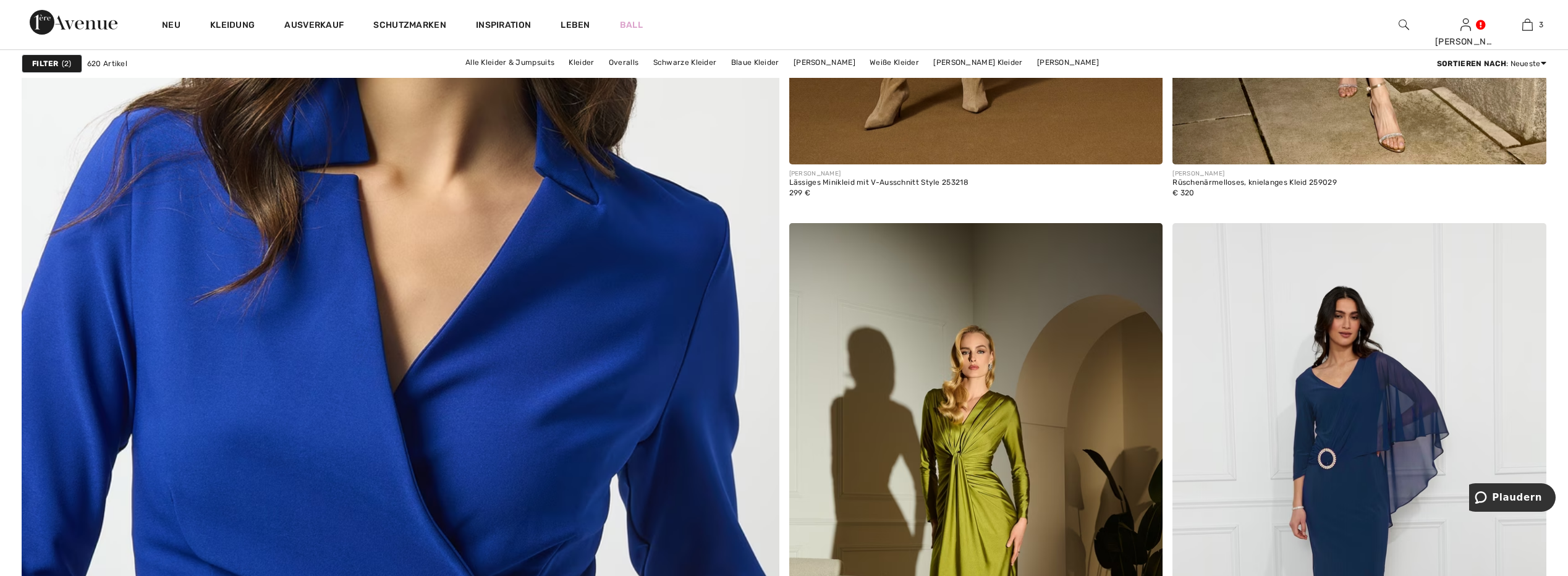
click at [460, 342] on img at bounding box center [400, 286] width 909 height 1364
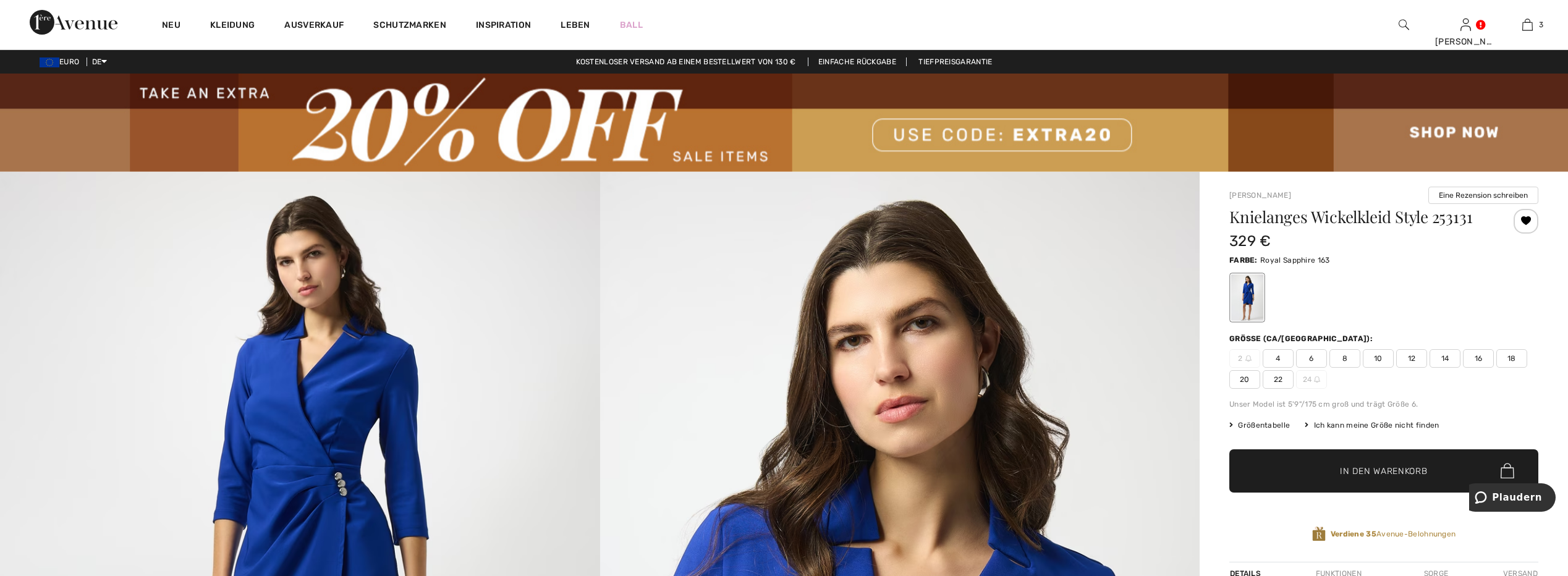
click at [1443, 355] on span "14" at bounding box center [1445, 358] width 31 height 18
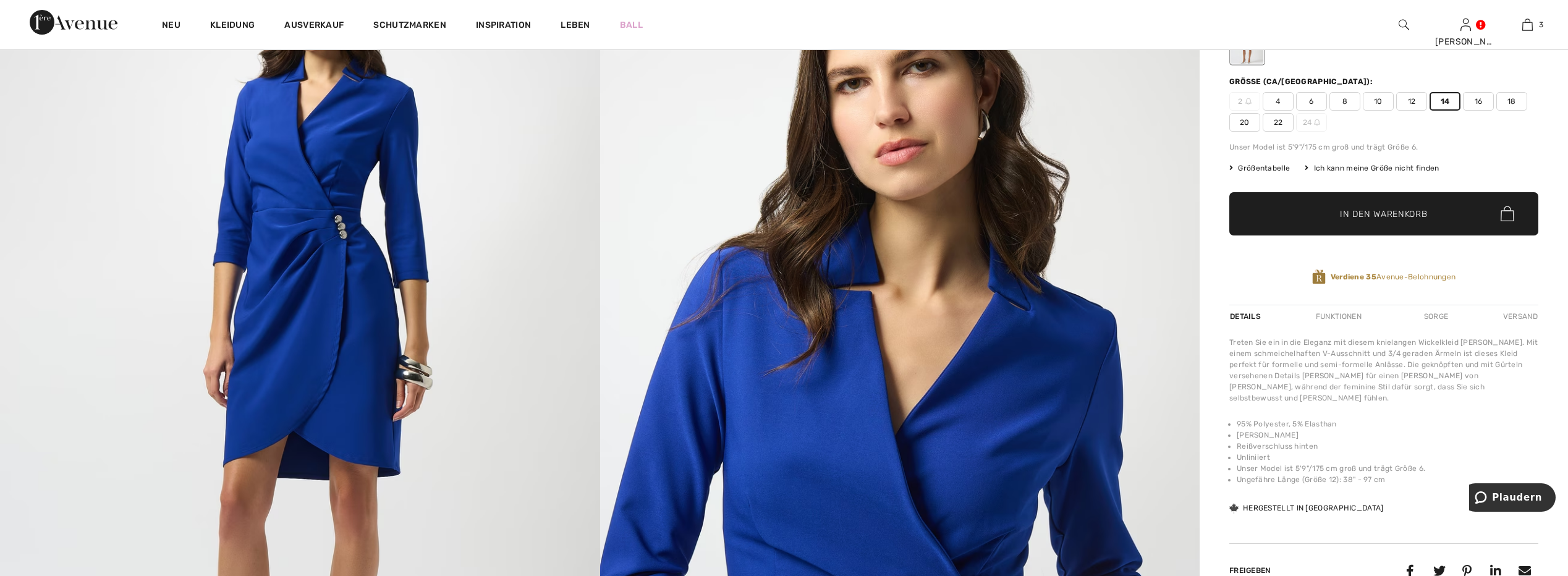
scroll to position [186, 0]
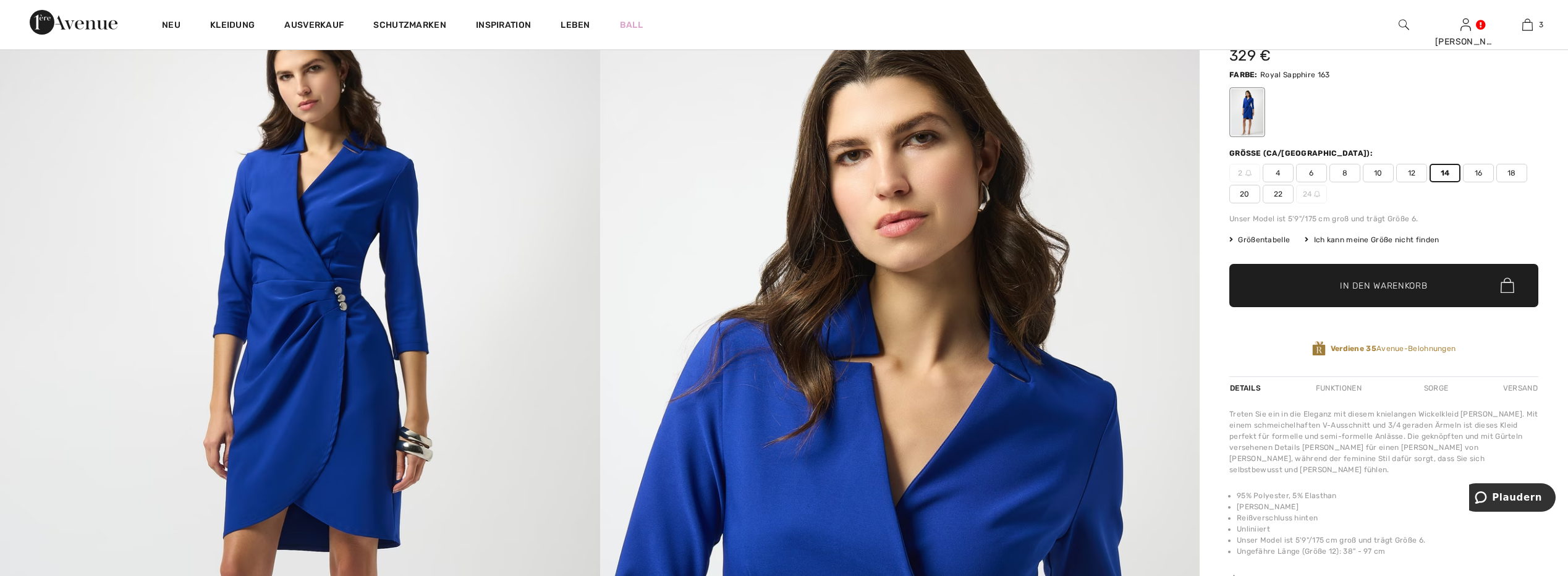
click at [1394, 284] on span "In den Warenkorb" at bounding box center [1384, 285] width 87 height 13
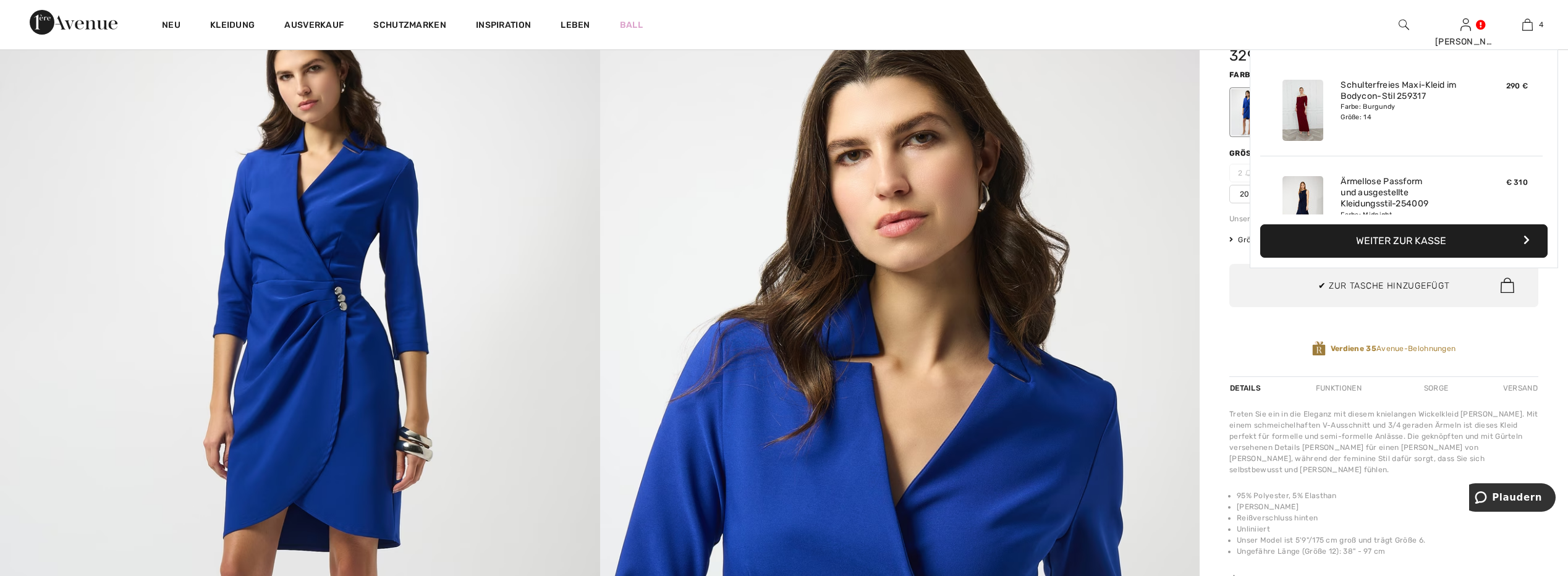
scroll to position [231, 0]
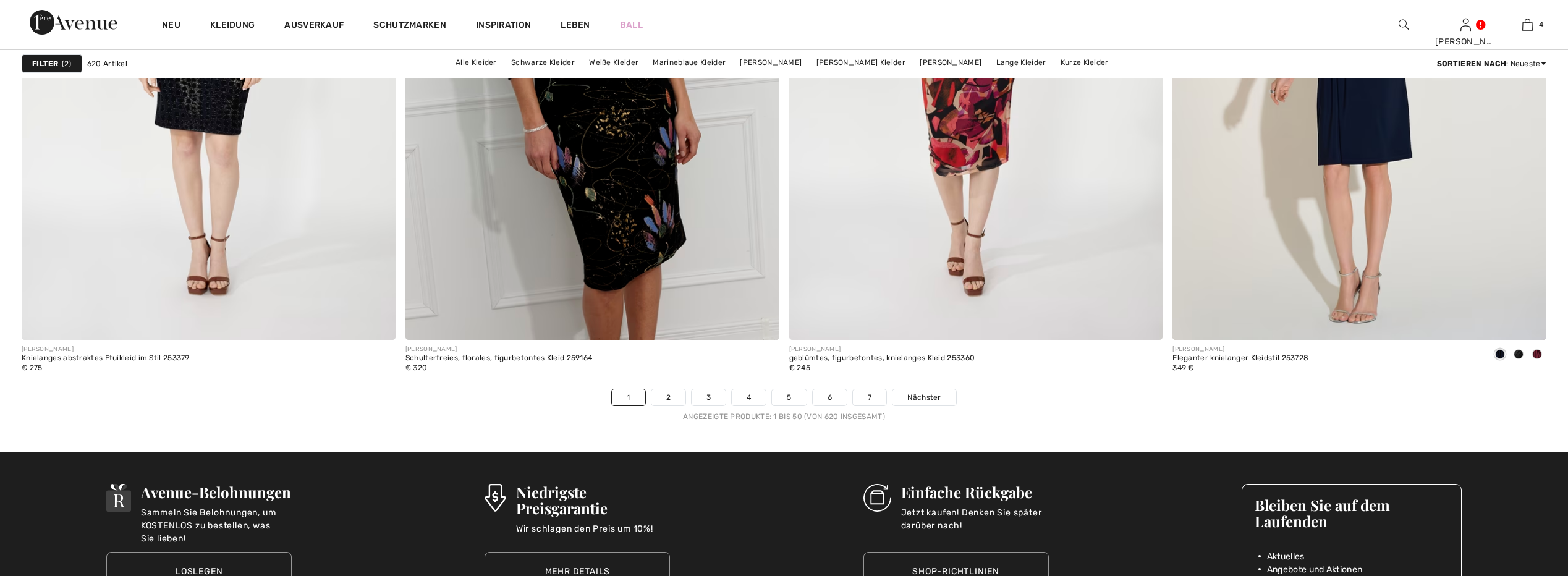
scroll to position [9213, 0]
click at [918, 396] on span "Nächster" at bounding box center [923, 398] width 34 height 11
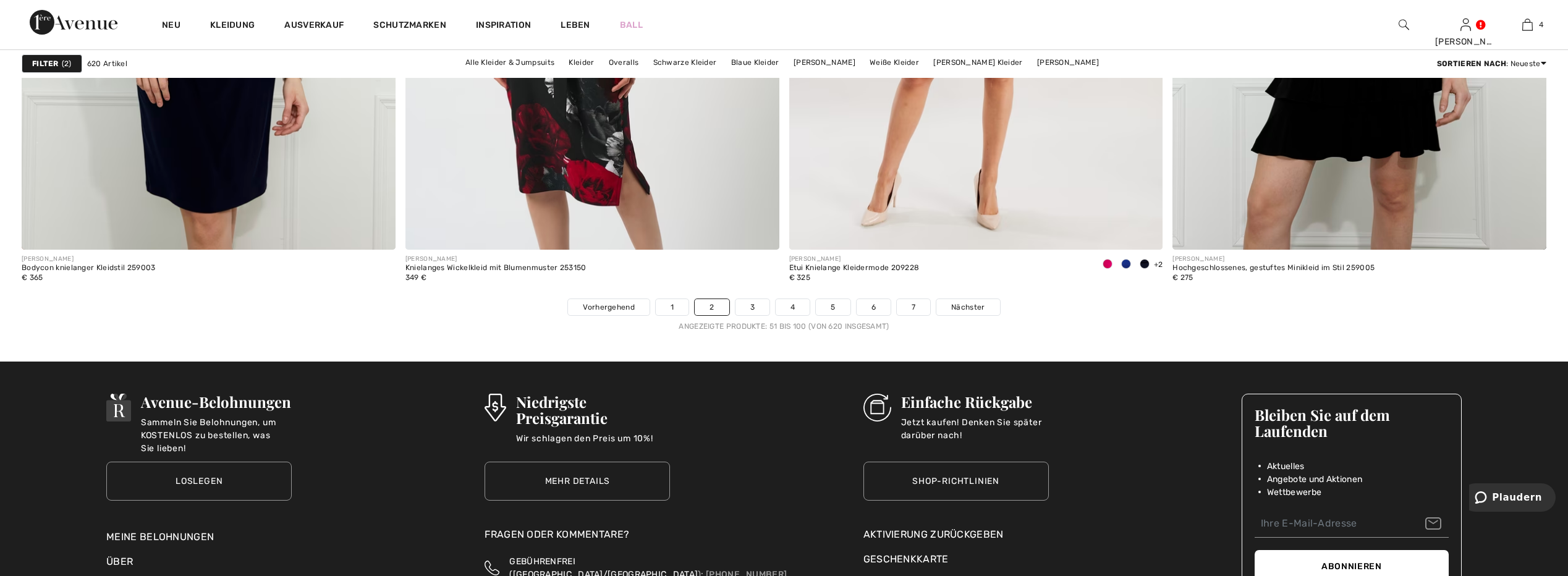
scroll to position [9398, 0]
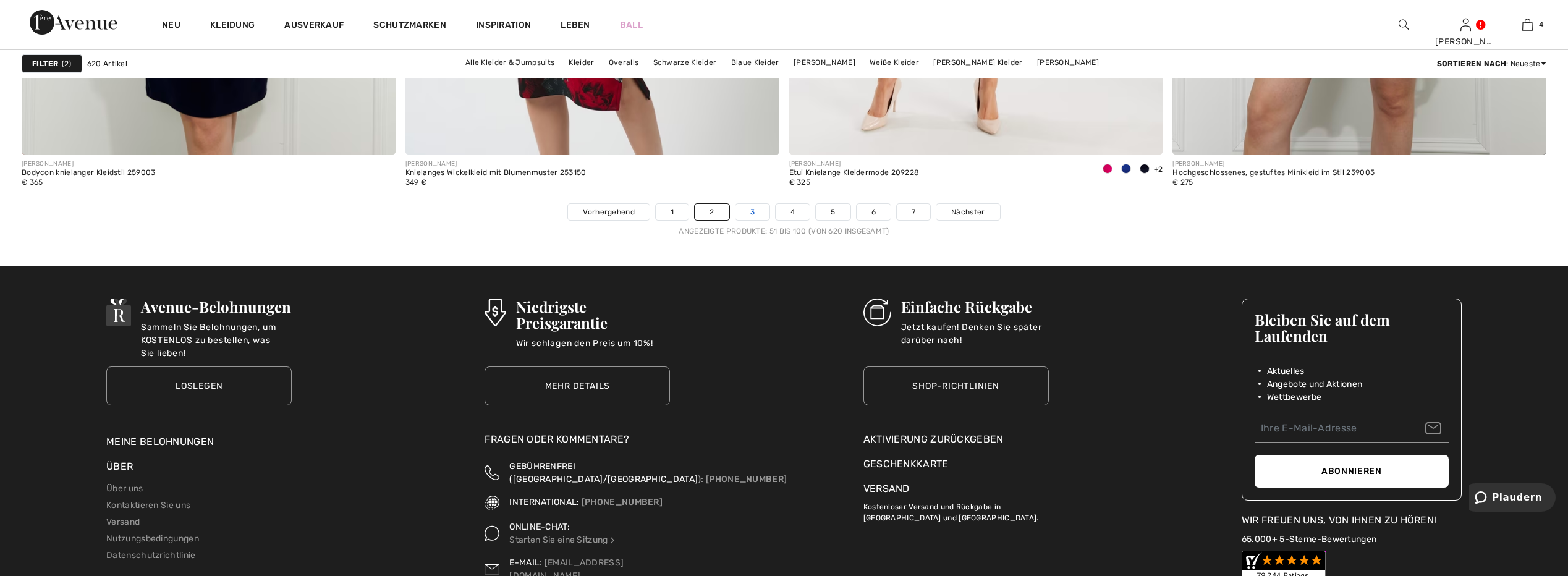
click at [752, 211] on link "3" at bounding box center [752, 212] width 34 height 16
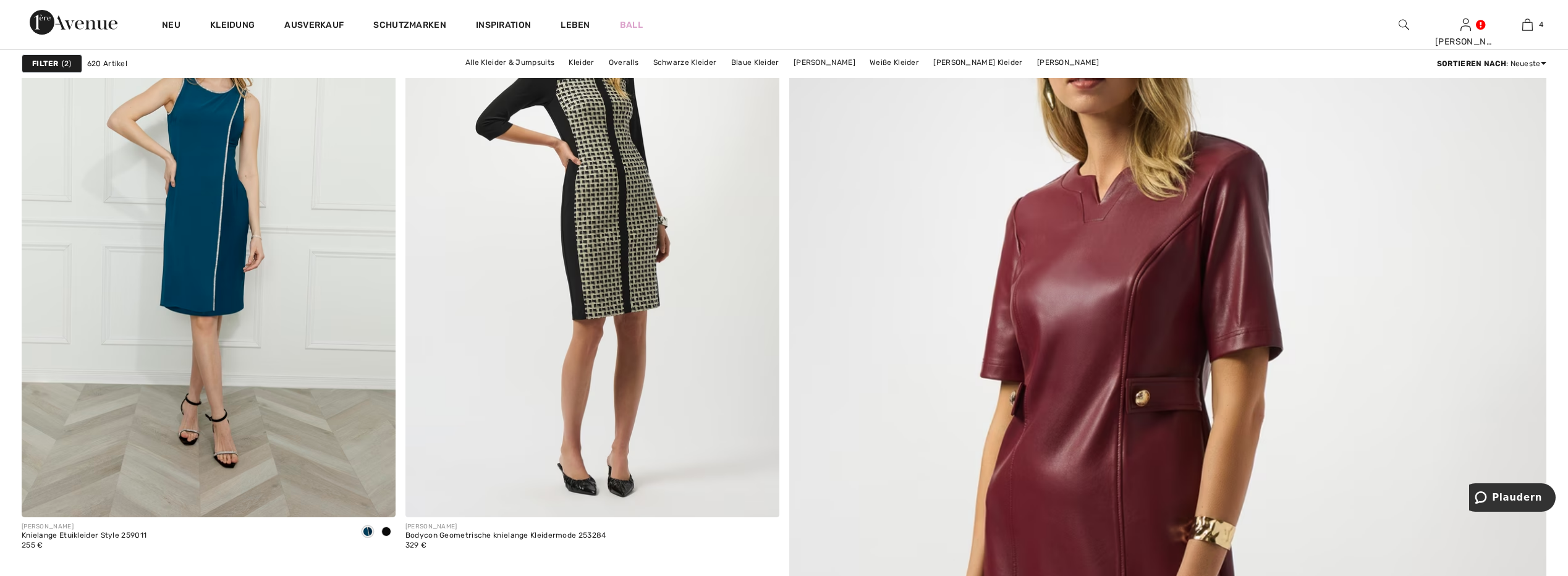
scroll to position [309, 0]
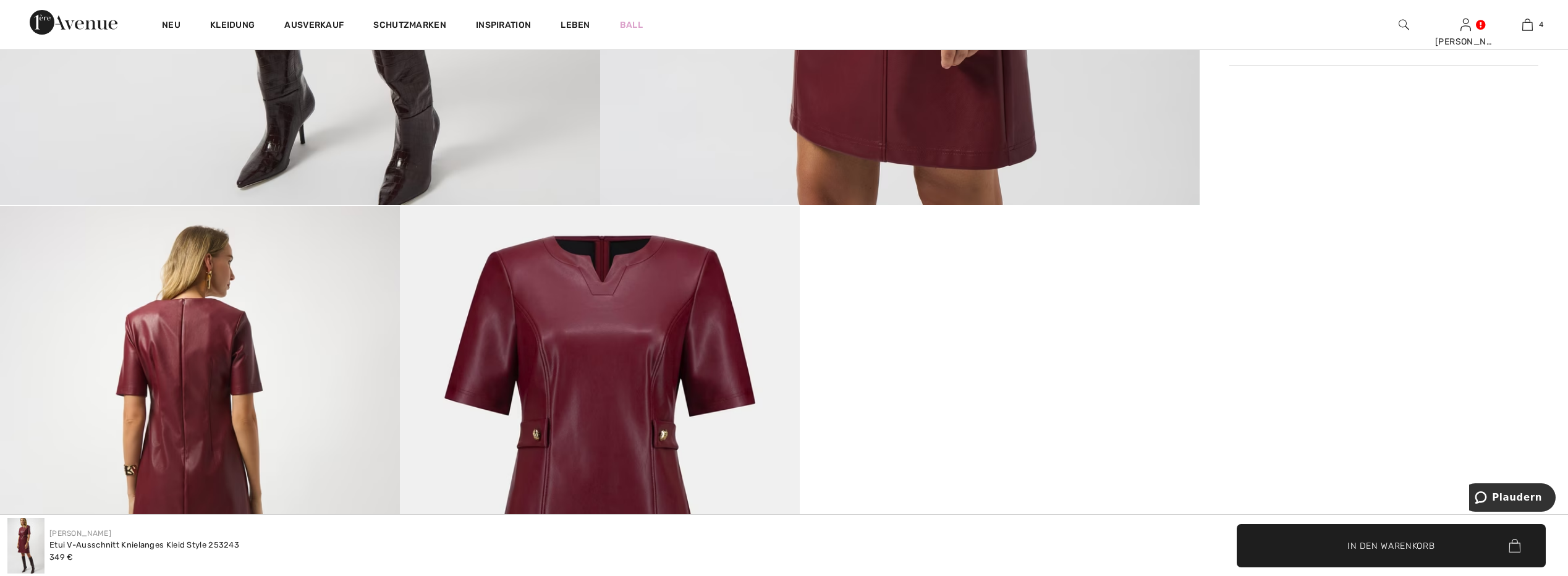
scroll to position [1175, 0]
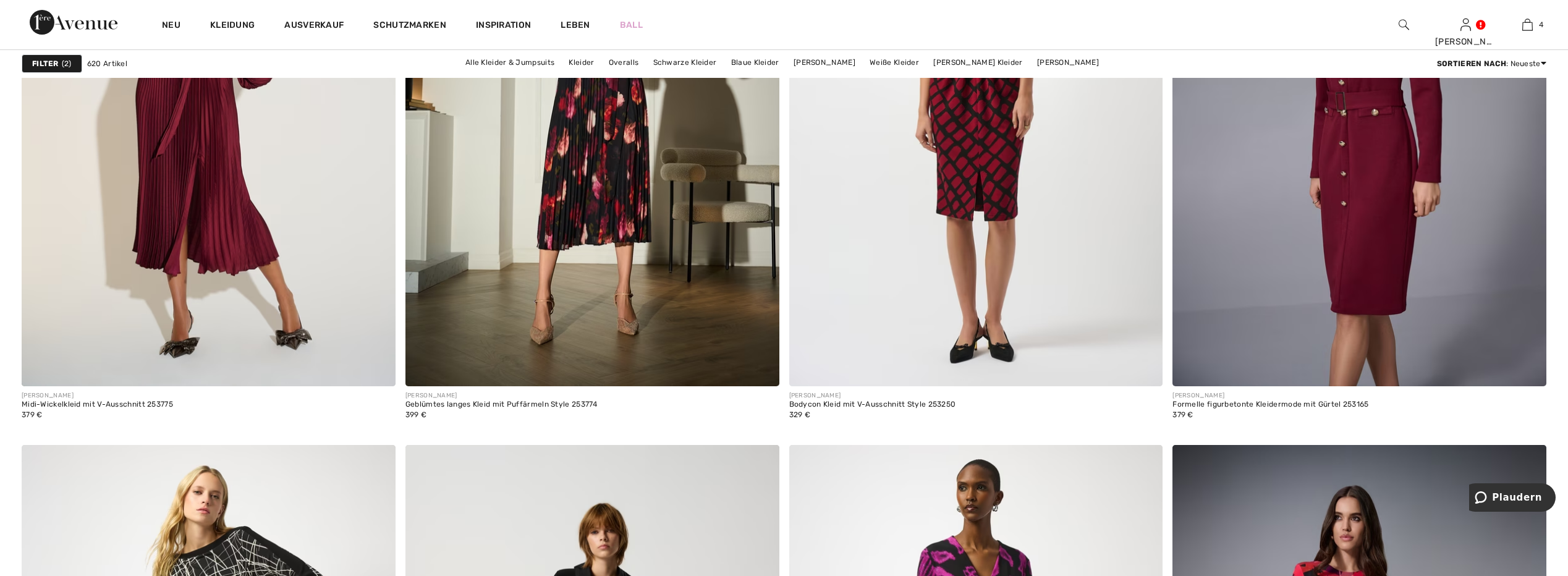
scroll to position [1670, 0]
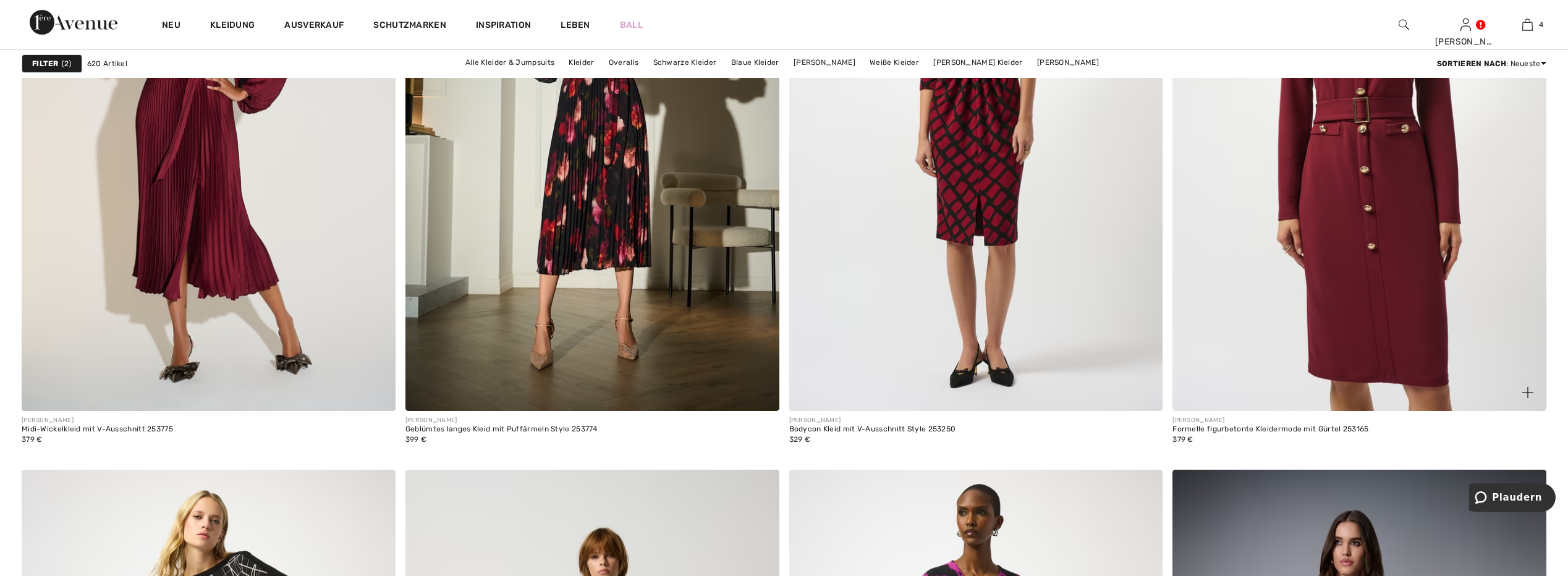
click at [1393, 329] on img at bounding box center [1359, 131] width 374 height 561
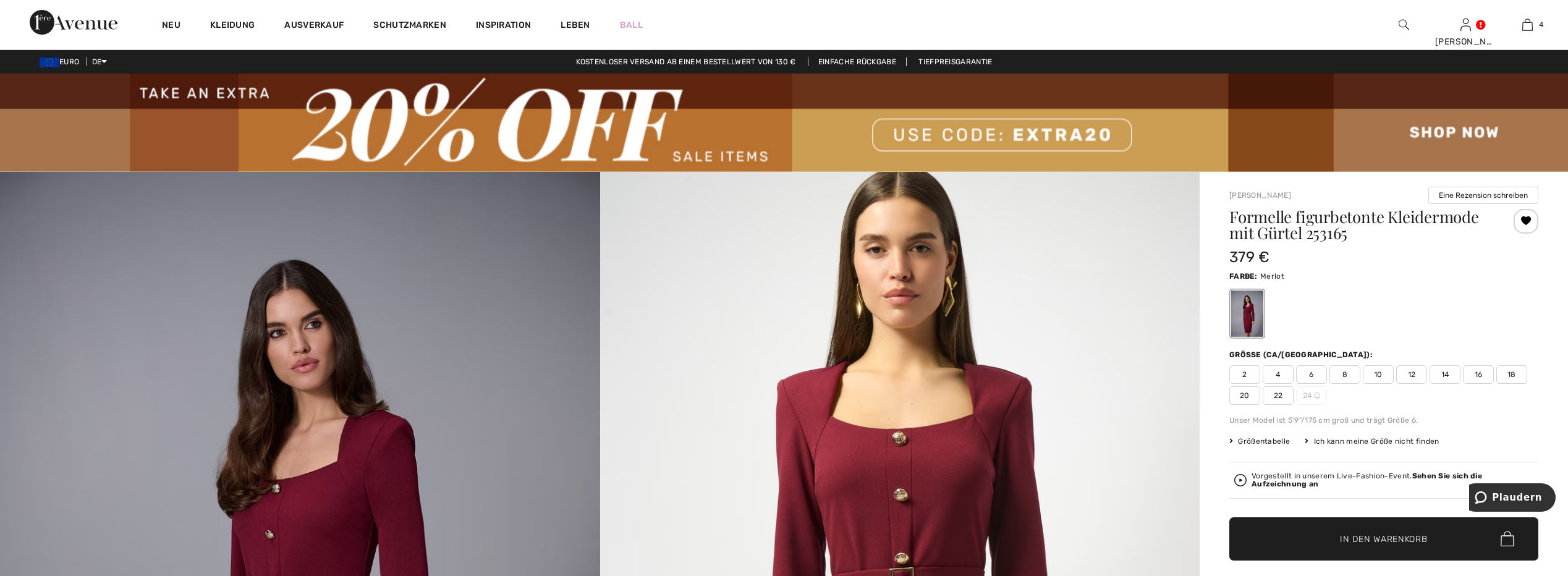
click at [1450, 373] on span "14" at bounding box center [1445, 374] width 31 height 18
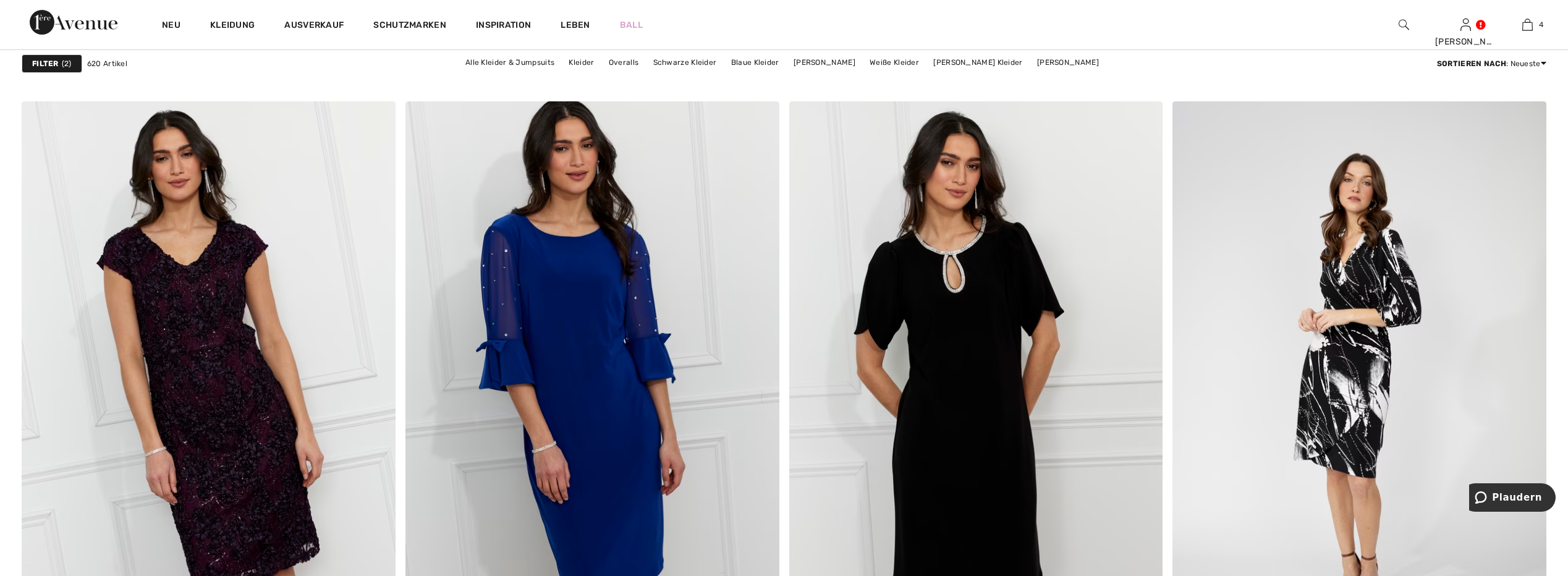
scroll to position [6802, 0]
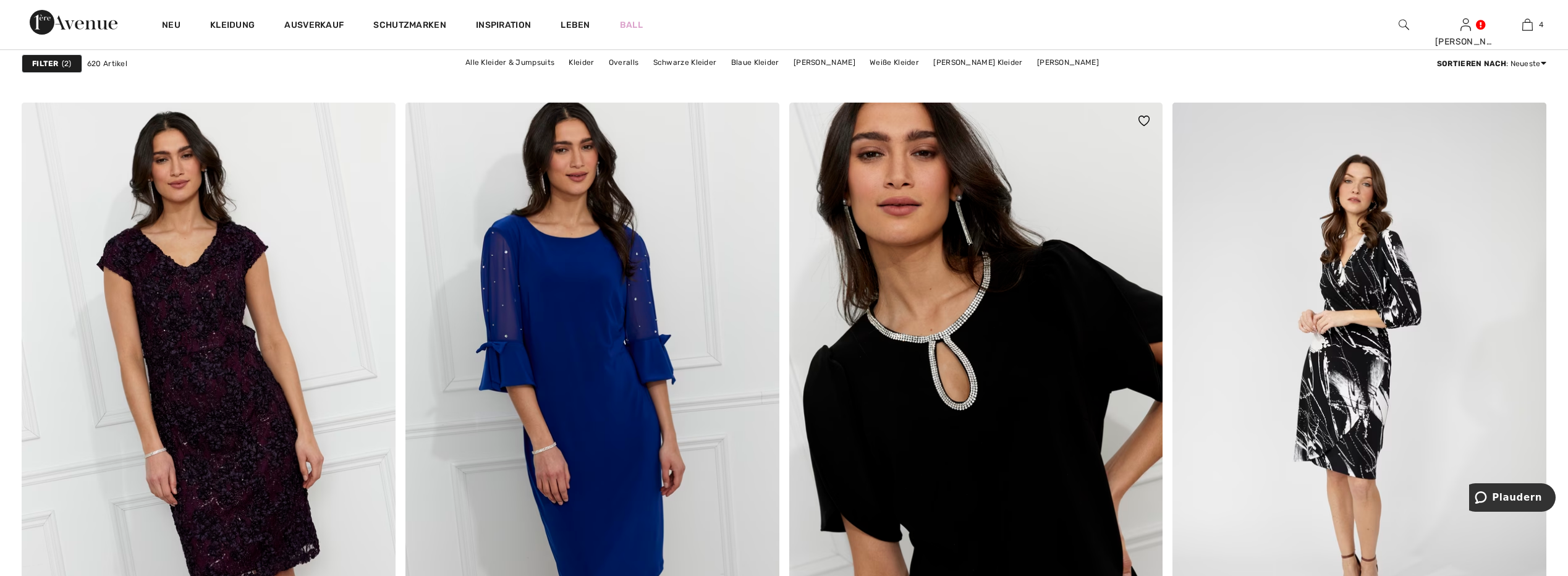
click at [985, 337] on img at bounding box center [976, 383] width 374 height 561
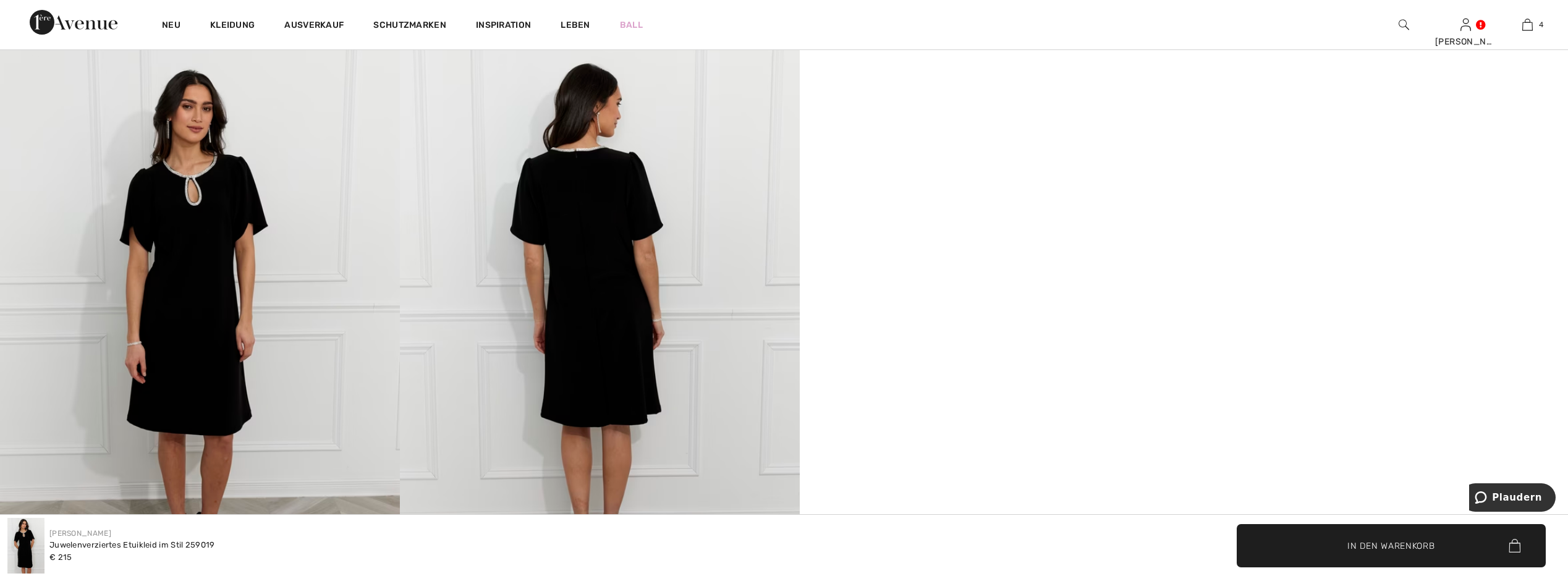
scroll to position [989, 0]
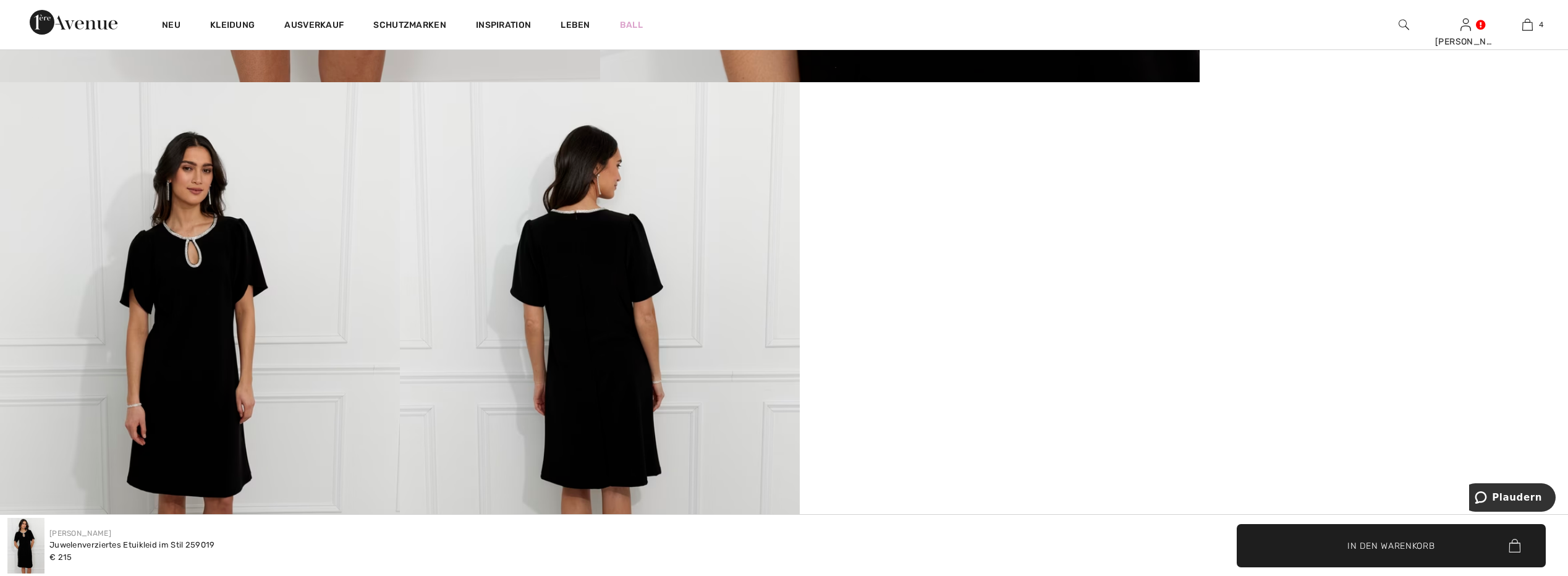
drag, startPoint x: 1015, startPoint y: 262, endPoint x: 964, endPoint y: 281, distance: 54.4
click at [964, 281] on video "Ihr Browser unterstützt das Video-Tag nicht." at bounding box center [999, 182] width 400 height 200
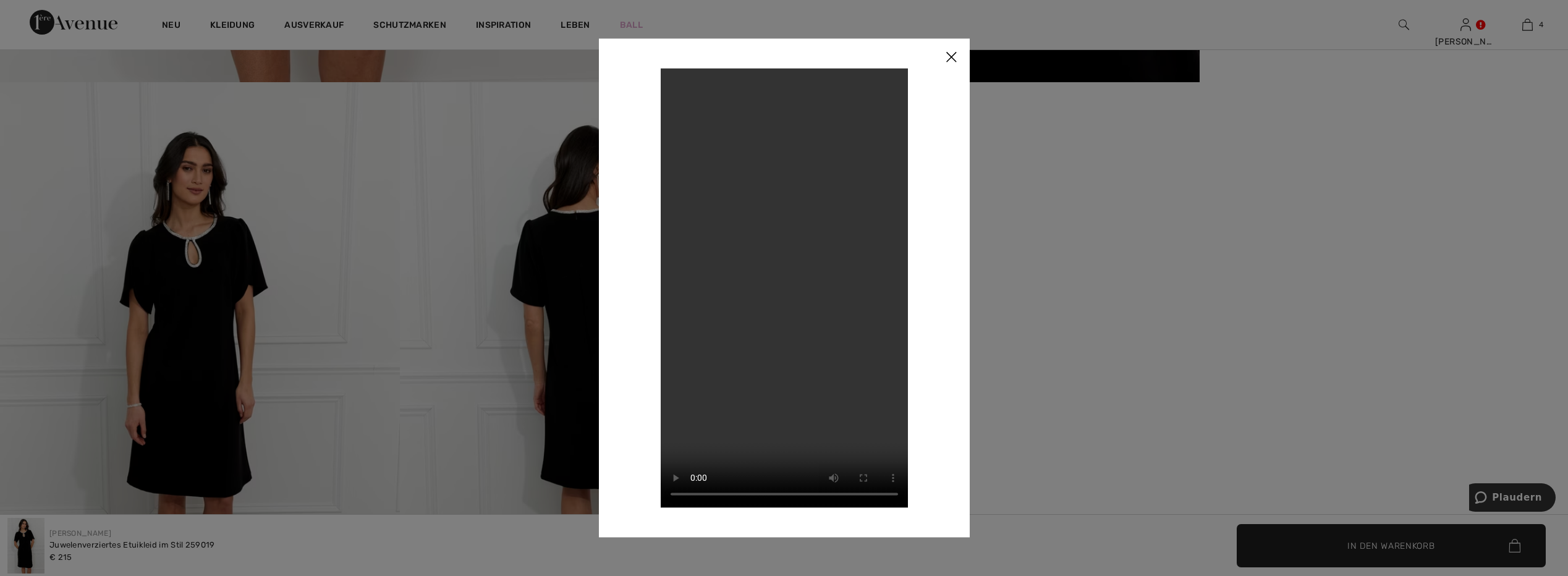
click at [953, 52] on img at bounding box center [951, 57] width 37 height 38
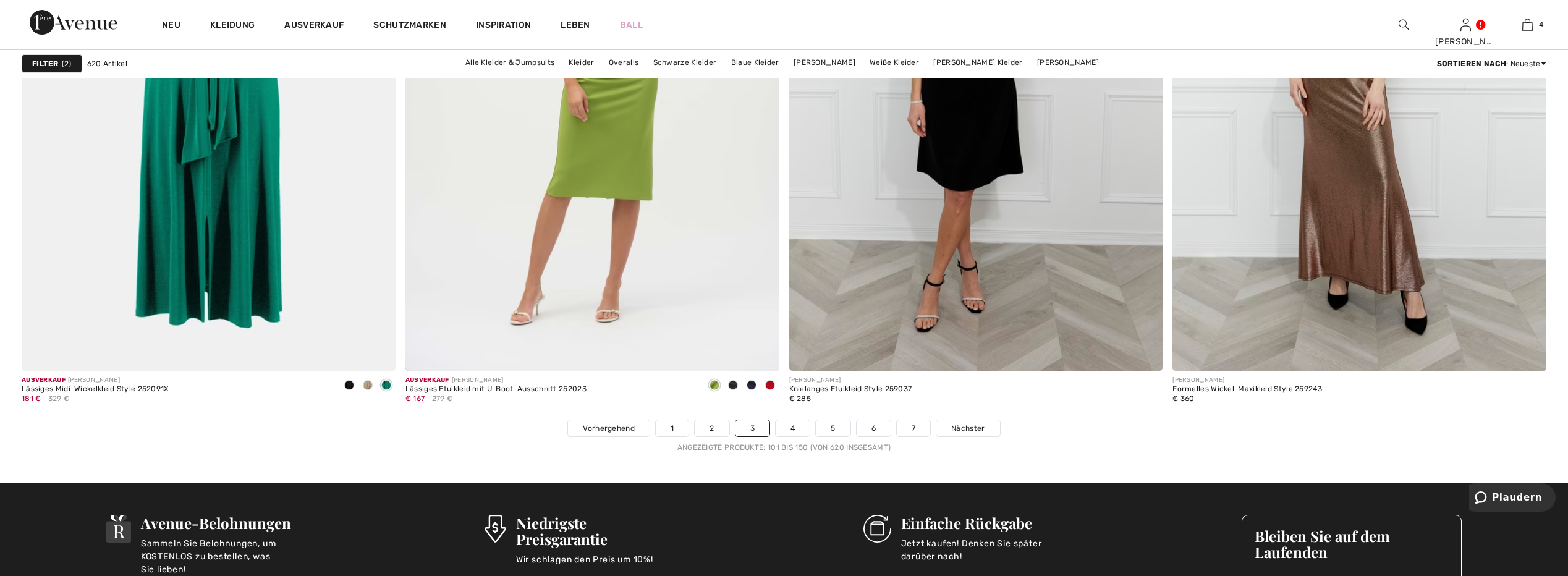
scroll to position [9336, 0]
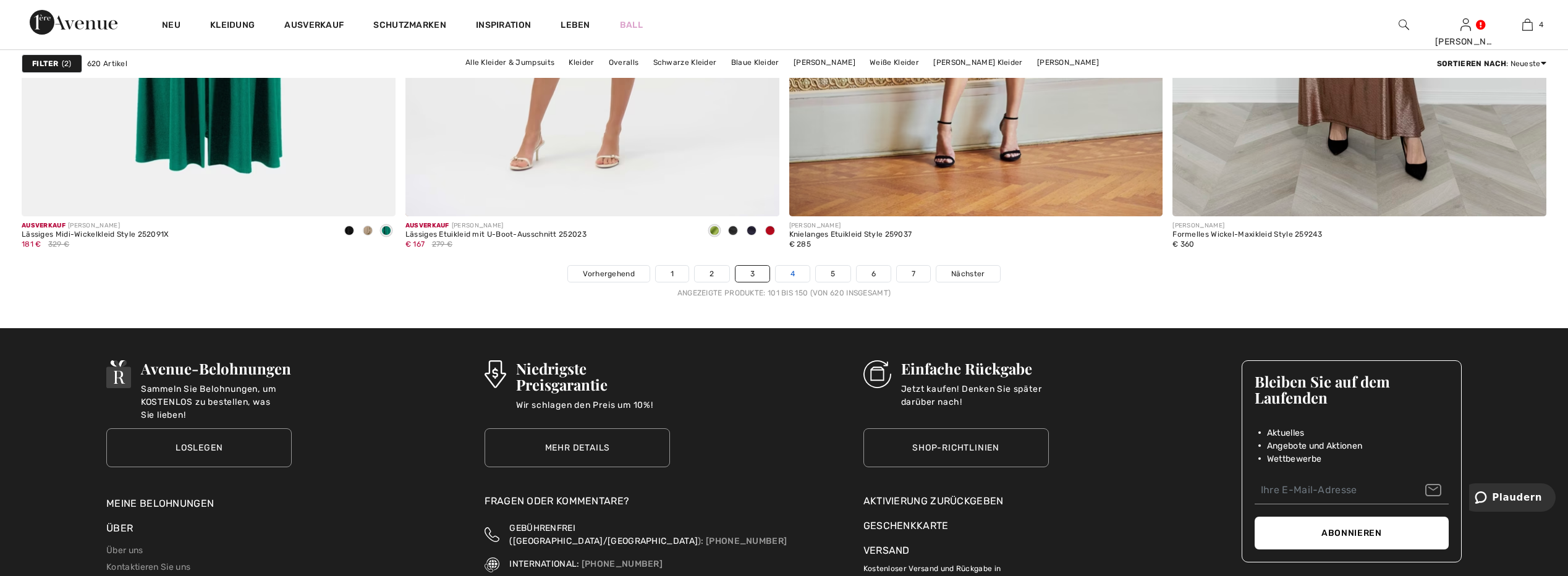
click at [795, 275] on link "4" at bounding box center [793, 274] width 34 height 16
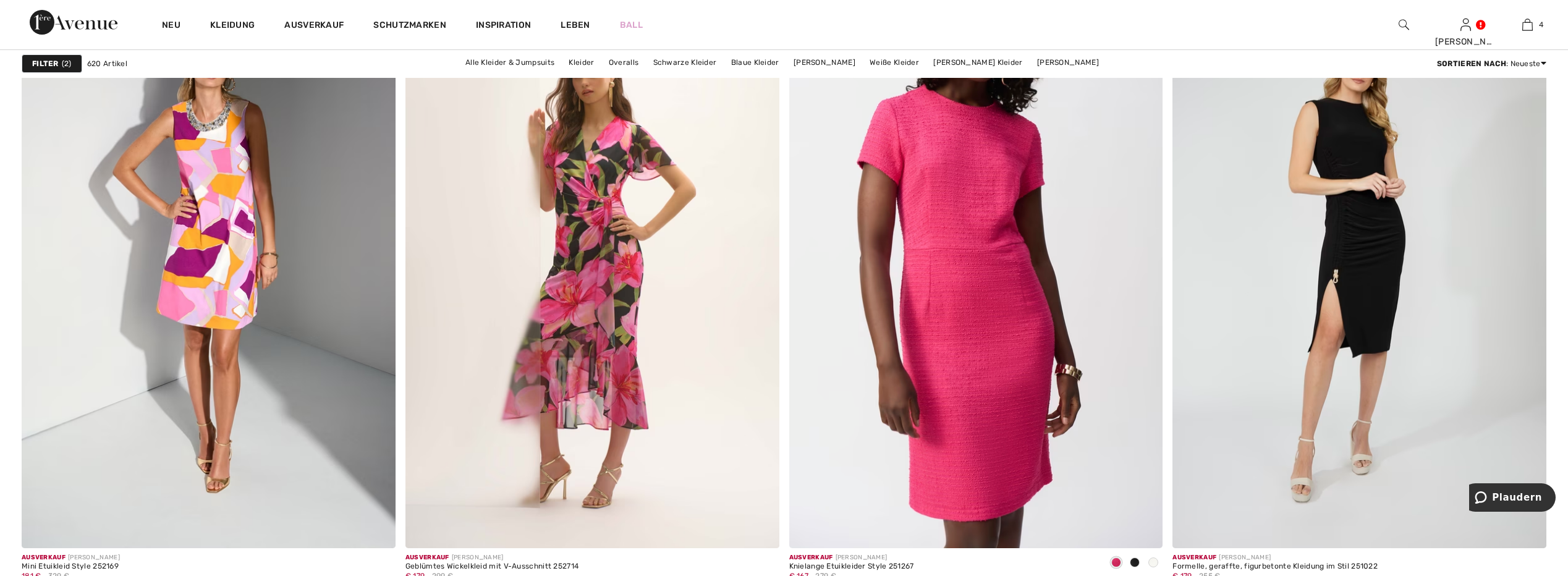
scroll to position [6987, 0]
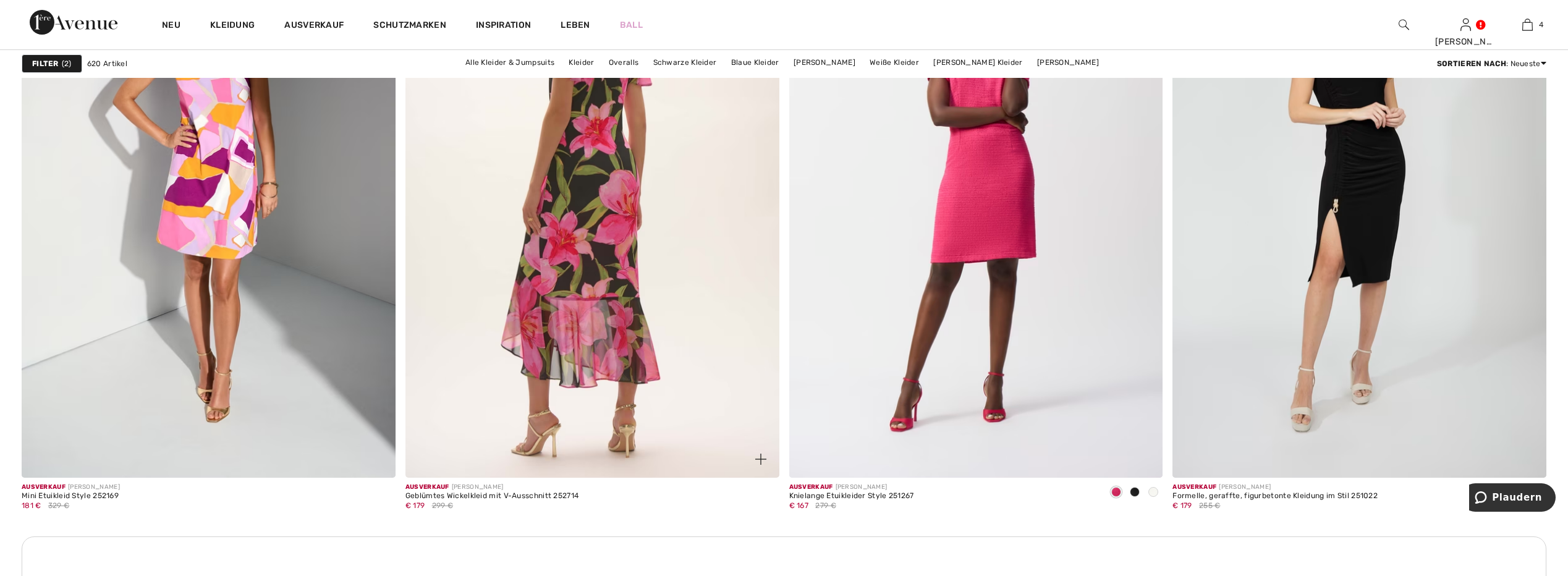
click at [617, 234] on img at bounding box center [592, 197] width 374 height 561
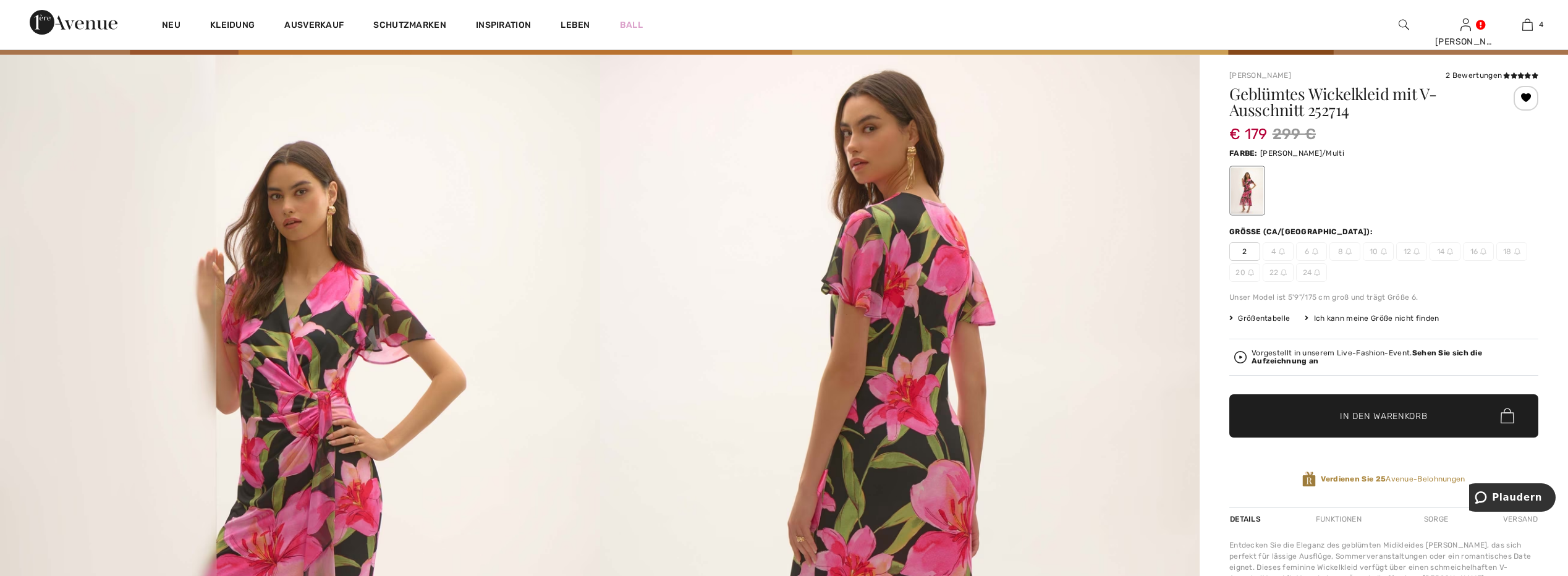
scroll to position [62, 0]
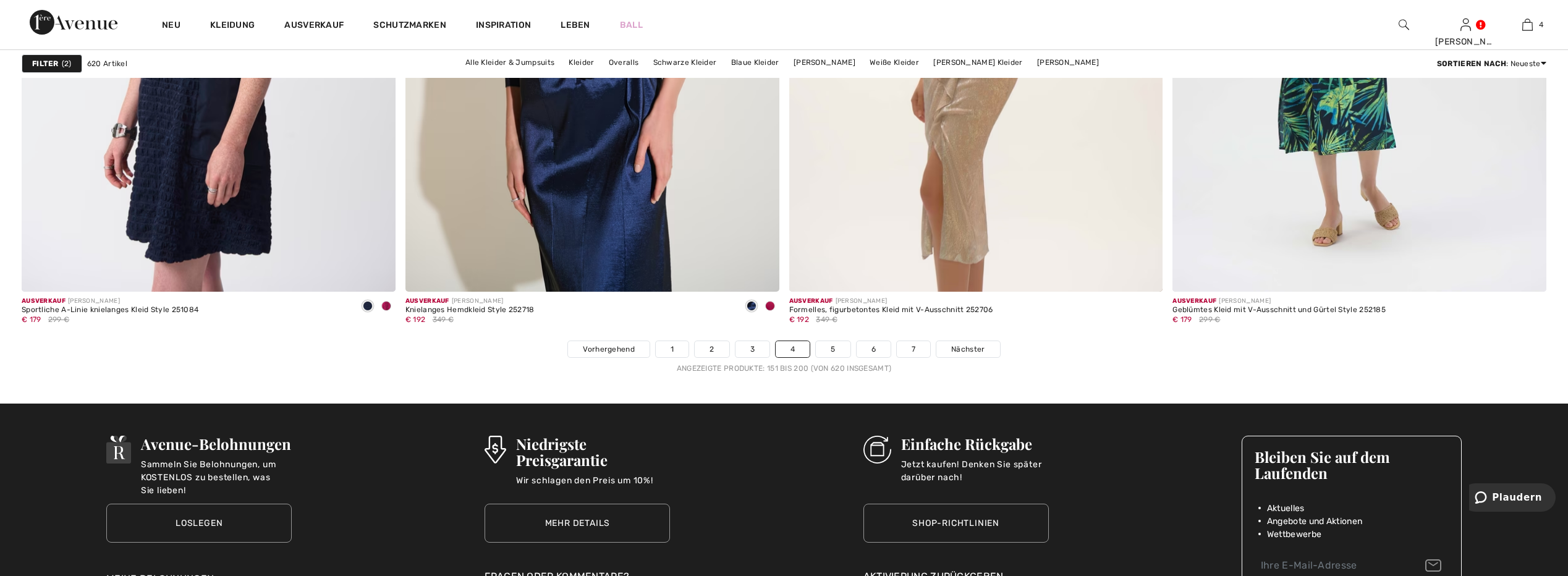
scroll to position [9398, 0]
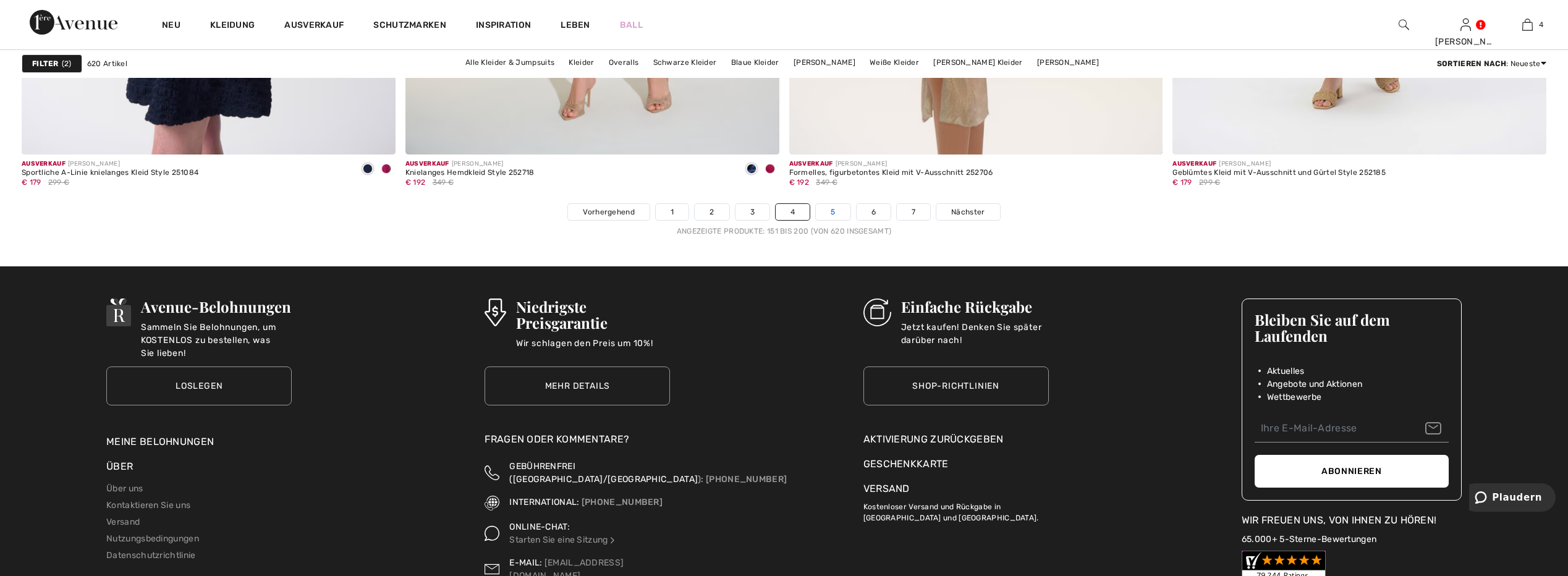
click at [833, 207] on link "5" at bounding box center [833, 212] width 34 height 16
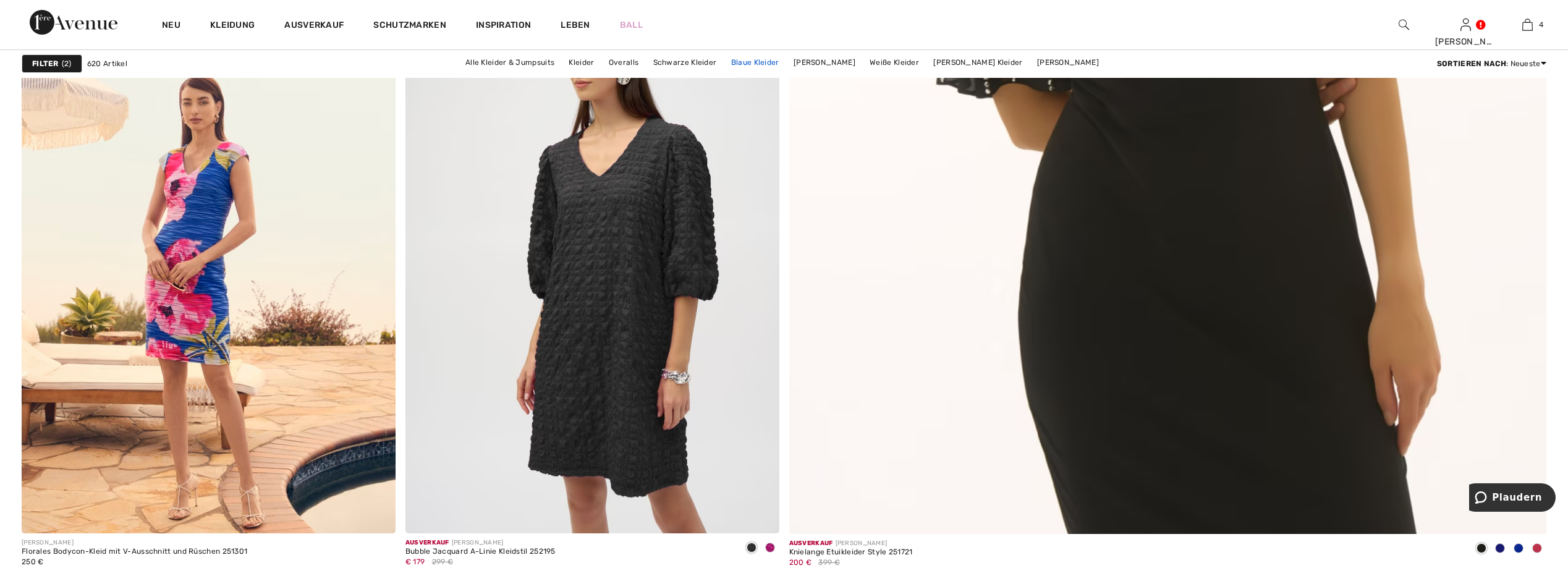
scroll to position [1113, 0]
